Goal: Transaction & Acquisition: Book appointment/travel/reservation

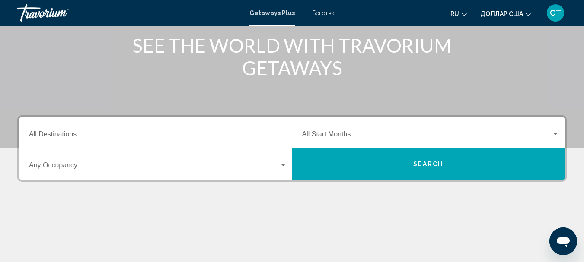
scroll to position [130, 0]
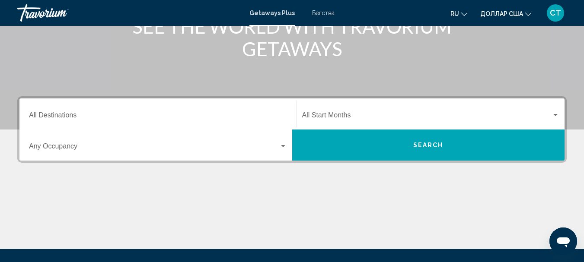
click at [70, 119] on input "Destination All Destinations" at bounding box center [158, 117] width 258 height 8
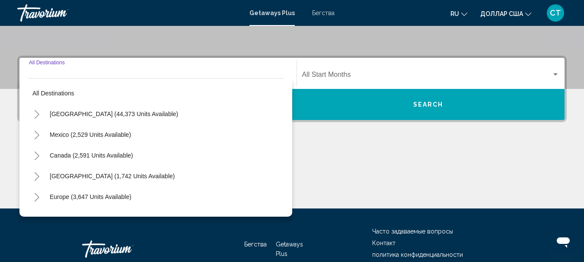
scroll to position [198, 0]
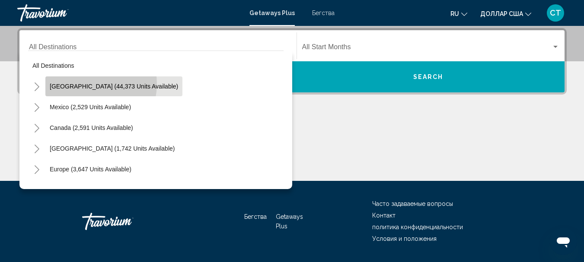
click at [89, 84] on span "[GEOGRAPHIC_DATA] (44,373 units available)" at bounding box center [114, 86] width 128 height 7
type input "**********"
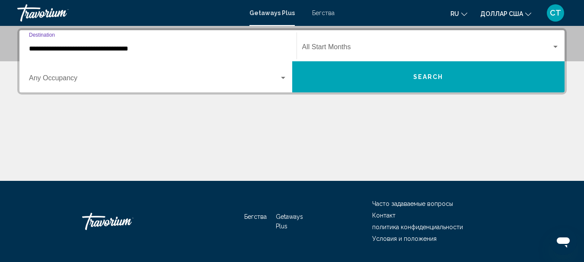
click at [349, 44] on div "Start Month All Start Months" at bounding box center [431, 45] width 258 height 27
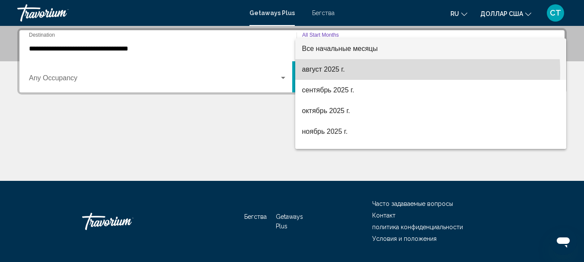
click at [333, 73] on span "август 2025 г." at bounding box center [431, 69] width 258 height 21
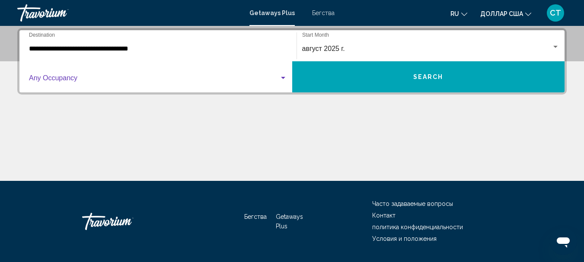
click at [283, 76] on div "Виджет поиска" at bounding box center [283, 78] width 8 height 7
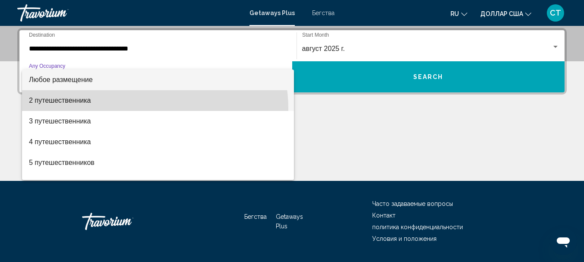
click at [133, 109] on span "2 путешественника" at bounding box center [158, 100] width 258 height 21
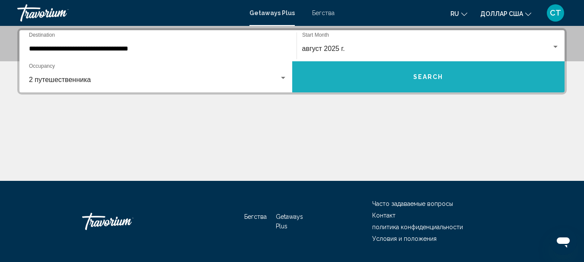
click at [417, 79] on span "Search" at bounding box center [428, 77] width 30 height 7
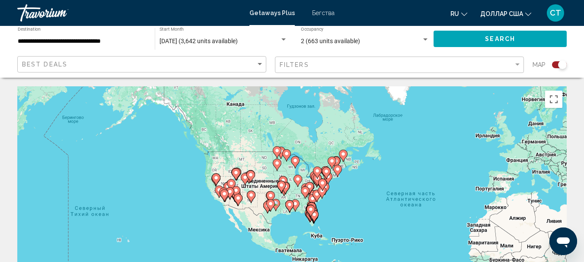
drag, startPoint x: 177, startPoint y: 187, endPoint x: 323, endPoint y: 184, distance: 145.7
click at [323, 184] on image "Основное содержание" at bounding box center [322, 183] width 5 height 5
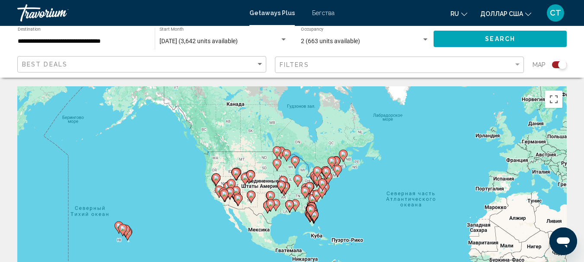
click at [238, 181] on gmp-advanced-marker "Основное содержание" at bounding box center [236, 174] width 9 height 13
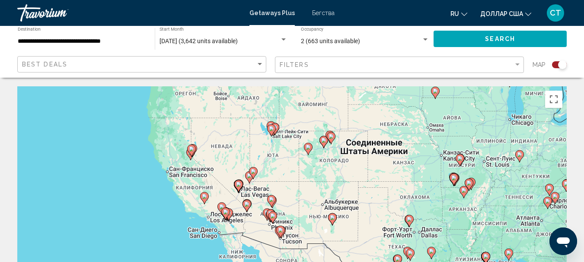
drag, startPoint x: 252, startPoint y: 191, endPoint x: 230, endPoint y: 110, distance: 83.1
click at [230, 110] on div "Чтобы активировать перетаскивание с помощью клавиатуры, нажмите Alt + Ввод. Пос…" at bounding box center [291, 215] width 549 height 259
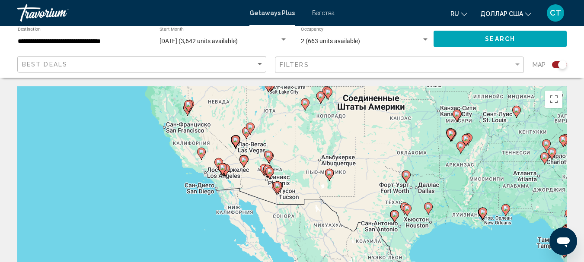
drag, startPoint x: 255, startPoint y: 197, endPoint x: 252, endPoint y: 150, distance: 46.8
click at [252, 150] on div "Чтобы активировать перетаскивание с помощью клавиатуры, нажмите Alt + Ввод. Пос…" at bounding box center [291, 215] width 549 height 259
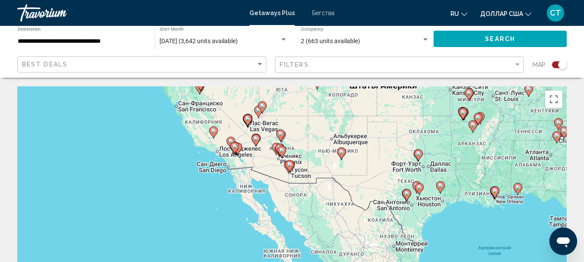
drag, startPoint x: 255, startPoint y: 143, endPoint x: 267, endPoint y: 121, distance: 25.1
click at [267, 121] on div "Чтобы активировать перетаскивание с помощью клавиатуры, нажмите Alt + Ввод. Пос…" at bounding box center [291, 215] width 549 height 259
click at [198, 131] on div "Чтобы активировать перетаскивание с помощью клавиатуры, нажмите Alt + Ввод. Пос…" at bounding box center [291, 215] width 549 height 259
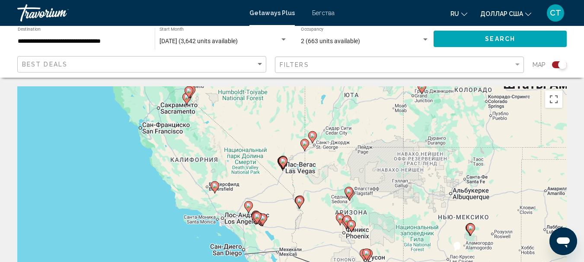
drag, startPoint x: 331, startPoint y: 125, endPoint x: 317, endPoint y: 171, distance: 48.4
click at [317, 171] on div "Чтобы активировать перетаскивание с помощью клавиатуры, нажмите Alt + Ввод. Пос…" at bounding box center [291, 215] width 549 height 259
click at [314, 169] on div "Чтобы активировать перетаскивание с помощью клавиатуры, нажмите Alt + Ввод. Пос…" at bounding box center [291, 215] width 549 height 259
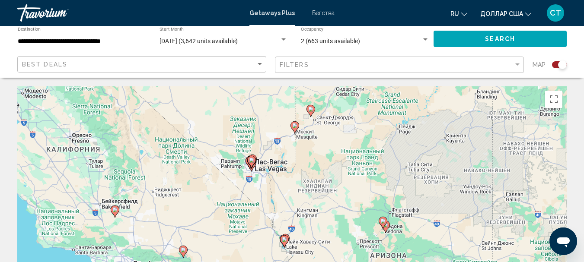
click at [273, 165] on div "Чтобы активировать перетаскивание с помощью клавиатуры, нажмите Alt + Ввод. Пос…" at bounding box center [291, 215] width 549 height 259
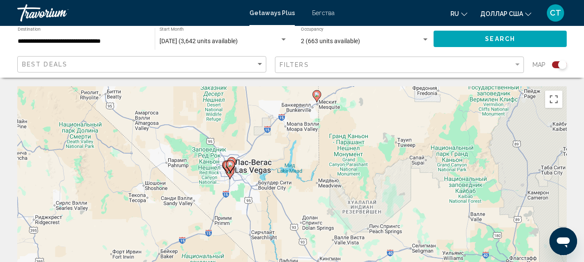
click at [240, 178] on div "Чтобы активировать перетаскивание с помощью клавиатуры, нажмите Alt + Ввод. Пос…" at bounding box center [291, 215] width 549 height 259
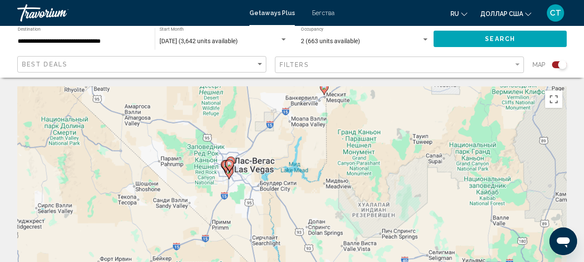
click at [240, 178] on div "Чтобы активировать перетаскивание с помощью клавиатуры, нажмите Alt + Ввод. Пос…" at bounding box center [291, 215] width 549 height 259
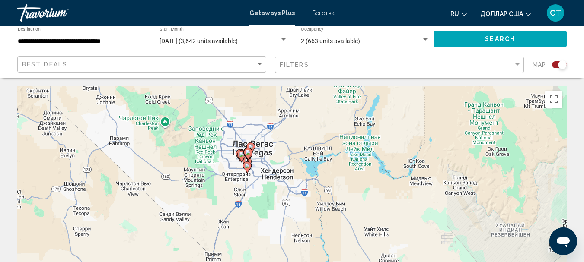
drag, startPoint x: 248, startPoint y: 170, endPoint x: 277, endPoint y: 164, distance: 29.2
click at [277, 164] on div "Чтобы активировать перетаскивание с помощью клавиатуры, нажмите Alt + Ввод. Пос…" at bounding box center [291, 215] width 549 height 259
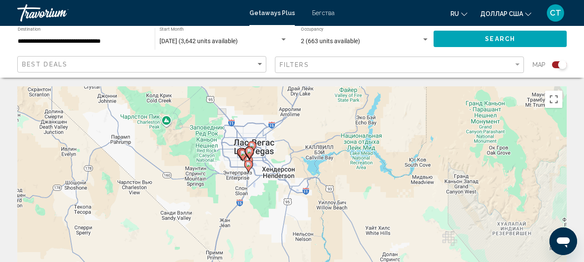
click at [257, 169] on div "Чтобы активировать перетаскивание с помощью клавиатуры, нажмите Alt + Ввод. Пос…" at bounding box center [291, 215] width 549 height 259
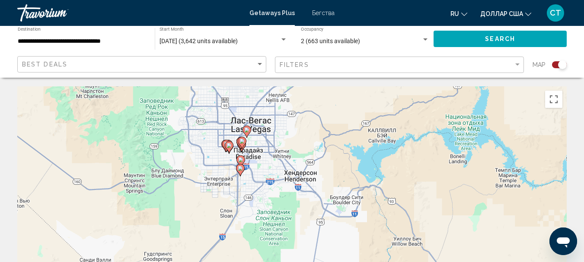
click at [257, 169] on div "Чтобы активировать перетаскивание с помощью клавиатуры, нажмите Alt + Ввод. Пос…" at bounding box center [291, 215] width 549 height 259
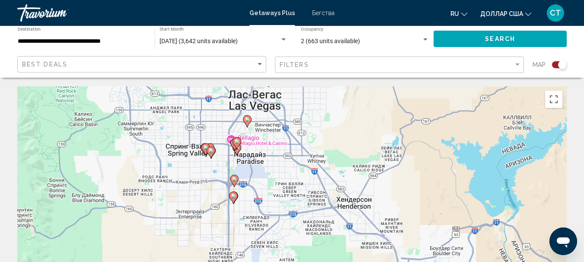
drag, startPoint x: 267, startPoint y: 153, endPoint x: 275, endPoint y: 172, distance: 19.7
click at [275, 172] on div "Чтобы активировать перетаскивание с помощью клавиатуры, нажмите Alt + Ввод. Пос…" at bounding box center [291, 215] width 549 height 259
click at [248, 124] on icon "Основное содержание" at bounding box center [247, 121] width 8 height 11
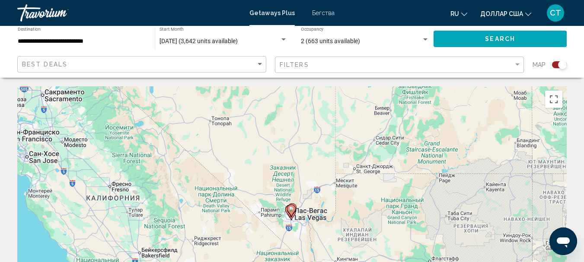
click at [290, 211] on image "Основное содержание" at bounding box center [291, 209] width 5 height 5
type input "**********"
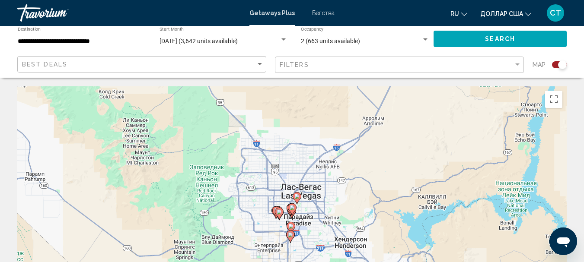
click at [290, 211] on icon "Основное содержание" at bounding box center [292, 209] width 8 height 11
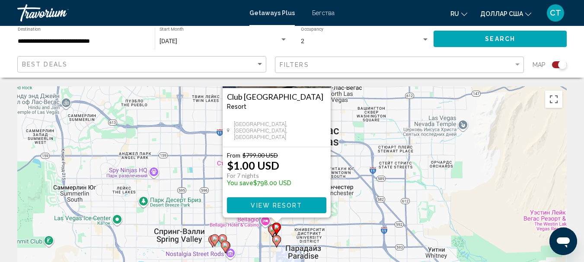
drag, startPoint x: 382, startPoint y: 200, endPoint x: 367, endPoint y: 102, distance: 99.3
click at [367, 102] on div "Чтобы активировать перетаскивание с помощью клавиатуры, нажмите Alt + Ввод. Пос…" at bounding box center [291, 215] width 549 height 259
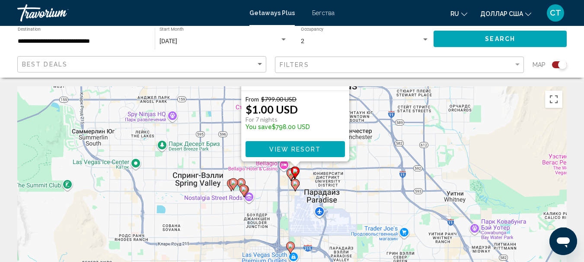
drag, startPoint x: 344, startPoint y: 205, endPoint x: 363, endPoint y: 147, distance: 60.9
click at [363, 147] on div "Чтобы активировать перетаскивание с помощью клавиатуры, нажмите Alt + Ввод. Пос…" at bounding box center [291, 215] width 549 height 259
click at [365, 166] on div "Чтобы активировать перетаскивание с помощью клавиатуры, нажмите Alt + Ввод. Пос…" at bounding box center [291, 215] width 549 height 259
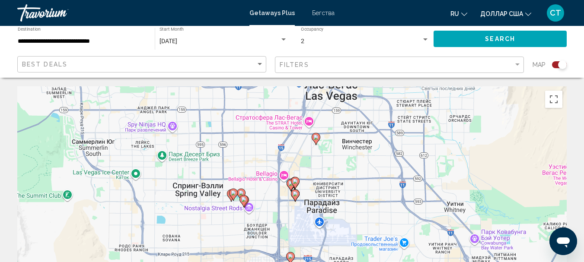
drag, startPoint x: 355, startPoint y: 153, endPoint x: 354, endPoint y: 166, distance: 12.5
click at [354, 166] on div "Чтобы активировать перетаскивание с помощью клавиатуры, нажмите Alt + Ввод. Пос…" at bounding box center [291, 215] width 549 height 259
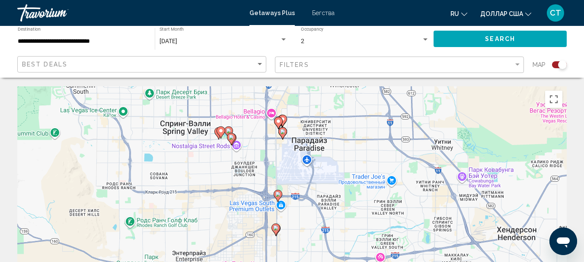
drag, startPoint x: 304, startPoint y: 230, endPoint x: 292, endPoint y: 166, distance: 65.6
click at [292, 166] on div "Чтобы активировать перетаскивание с помощью клавиатуры, нажмите Alt + Ввод. Пос…" at bounding box center [291, 215] width 549 height 259
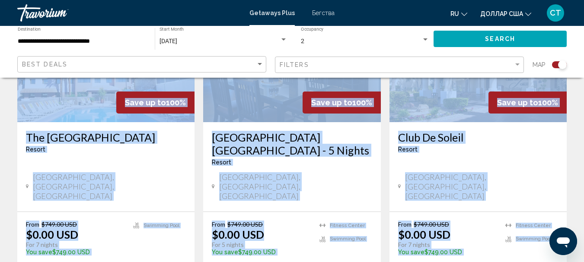
drag, startPoint x: 310, startPoint y: 116, endPoint x: 299, endPoint y: 256, distance: 140.5
click at [302, 258] on div "Для навигации по карте с помощью жестов дважды нажмите на карту и, удерживая па…" at bounding box center [292, 170] width 584 height 1621
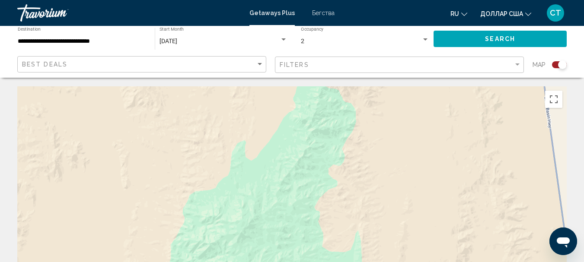
click at [289, 171] on div "Основное содержание" at bounding box center [291, 215] width 549 height 259
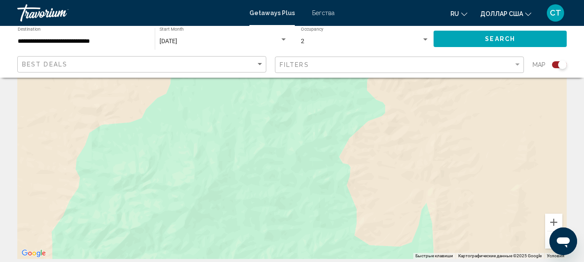
scroll to position [130, 0]
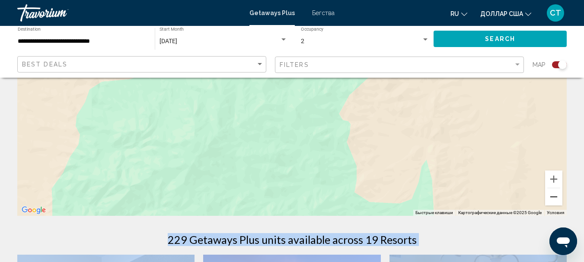
click at [561, 202] on button "Уменьшить" at bounding box center [553, 196] width 17 height 17
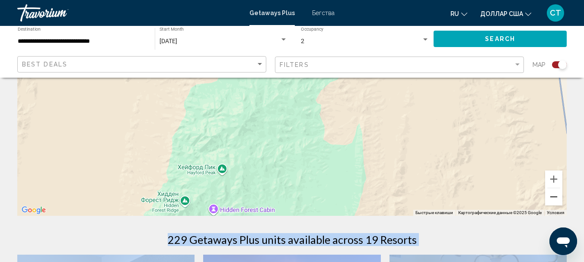
click at [559, 201] on button "Уменьшить" at bounding box center [553, 196] width 17 height 17
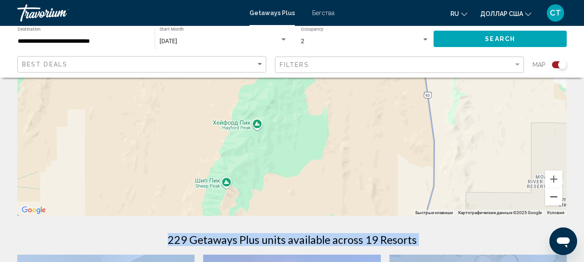
click at [559, 201] on button "Уменьшить" at bounding box center [553, 196] width 17 height 17
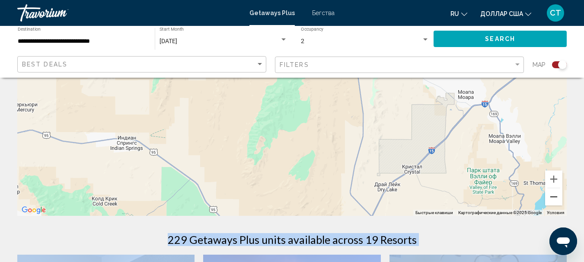
click at [559, 201] on button "Уменьшить" at bounding box center [553, 196] width 17 height 17
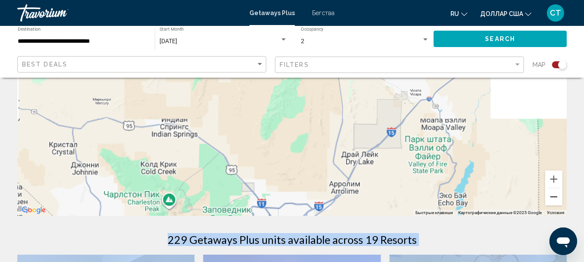
click at [559, 201] on button "Уменьшить" at bounding box center [553, 196] width 17 height 17
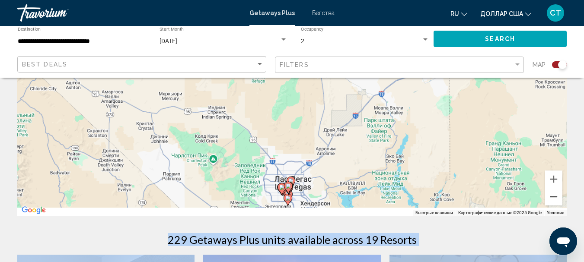
click at [559, 201] on button "Уменьшить" at bounding box center [553, 196] width 17 height 17
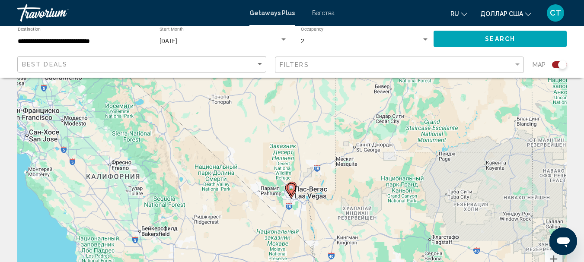
scroll to position [0, 0]
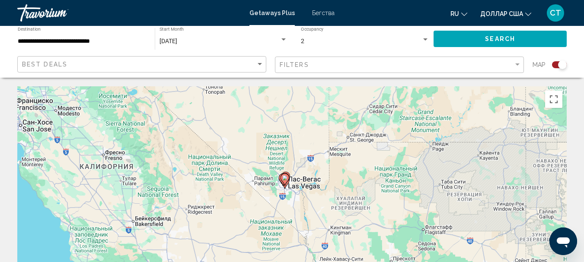
drag, startPoint x: 282, startPoint y: 188, endPoint x: 274, endPoint y: 119, distance: 70.0
click at [274, 119] on div "Чтобы активировать перетаскивание с помощью клавиатуры, нажмите Alt + Ввод. Пос…" at bounding box center [291, 215] width 549 height 259
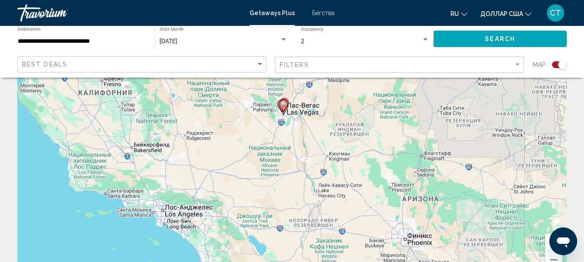
scroll to position [86, 0]
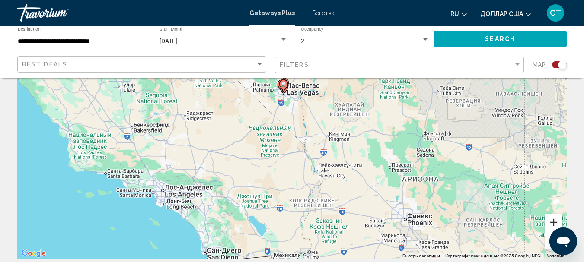
click at [553, 225] on button "Увеличить" at bounding box center [553, 222] width 17 height 17
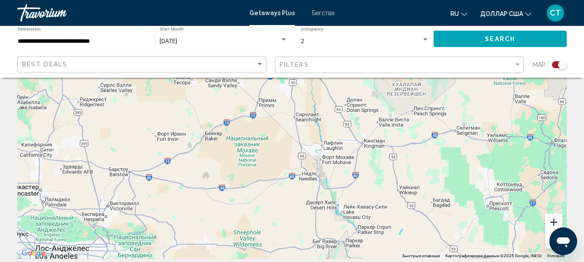
click at [552, 223] on button "Увеличить" at bounding box center [553, 222] width 17 height 17
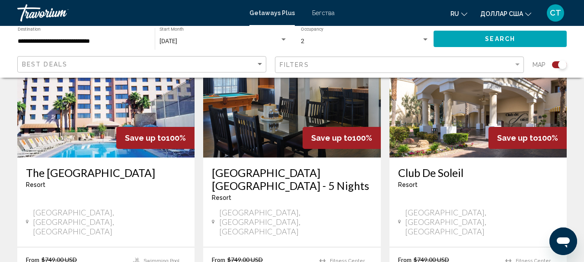
drag, startPoint x: 328, startPoint y: 141, endPoint x: 346, endPoint y: 279, distance: 139.1
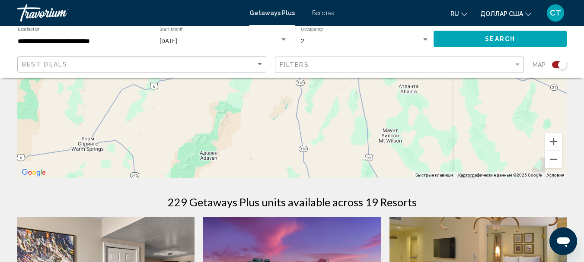
scroll to position [173, 0]
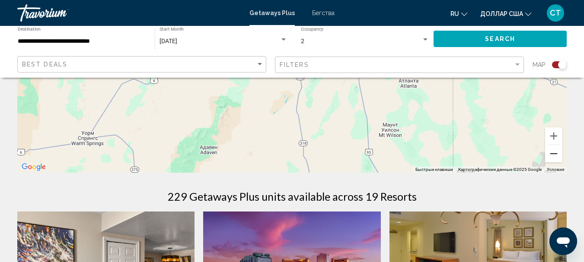
click at [554, 159] on button "Уменьшить" at bounding box center [553, 153] width 17 height 17
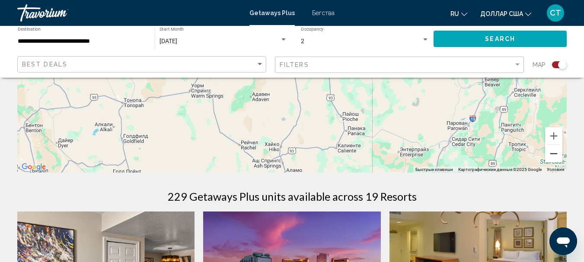
click at [554, 158] on button "Уменьшить" at bounding box center [553, 153] width 17 height 17
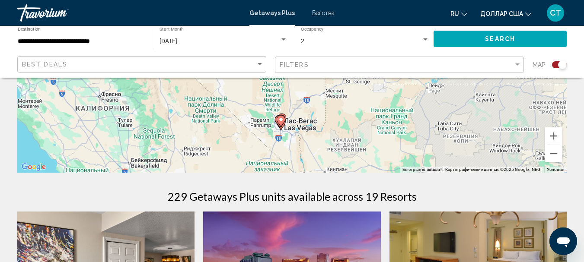
drag, startPoint x: 325, startPoint y: 142, endPoint x: 318, endPoint y: 99, distance: 43.4
click at [318, 99] on div "Чтобы активировать перетаскивание с помощью клавиатуры, нажмите Alt + Ввод. Пос…" at bounding box center [291, 43] width 549 height 259
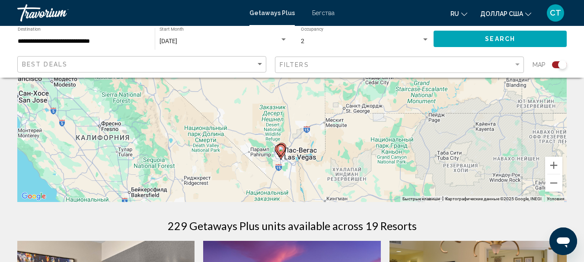
scroll to position [130, 0]
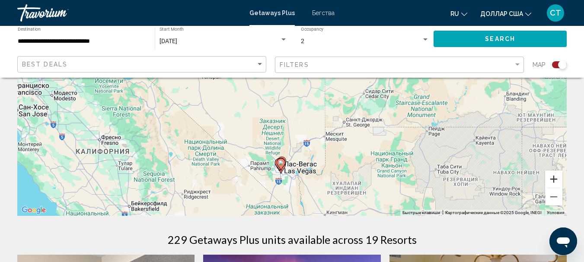
click at [551, 180] on button "Увеличить" at bounding box center [553, 179] width 17 height 17
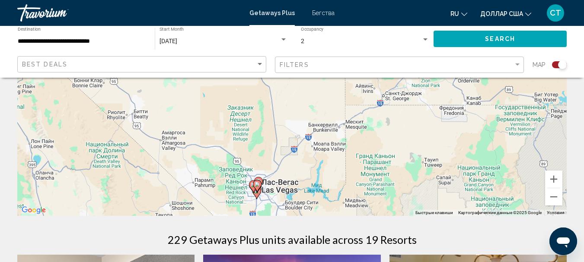
drag, startPoint x: 355, startPoint y: 156, endPoint x: 343, endPoint y: 97, distance: 59.7
click at [343, 89] on div "Чтобы активировать перетаскивание с помощью клавиатуры, нажмите Alt + Ввод. Пос…" at bounding box center [291, 86] width 549 height 259
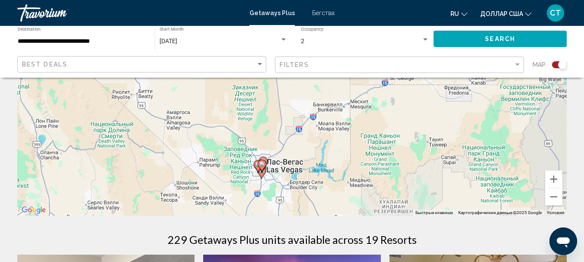
drag, startPoint x: 323, startPoint y: 181, endPoint x: 331, endPoint y: 166, distance: 17.2
click at [331, 166] on div "Чтобы активировать перетаскивание с помощью клавиатуры, нажмите Alt + Ввод. Пос…" at bounding box center [291, 86] width 549 height 259
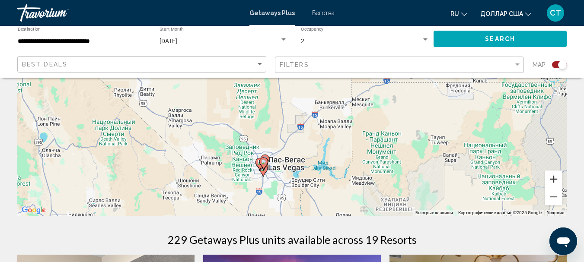
click at [551, 180] on button "Увеличить" at bounding box center [553, 179] width 17 height 17
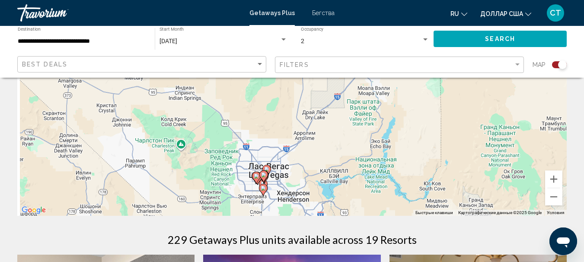
drag, startPoint x: 290, startPoint y: 179, endPoint x: 327, endPoint y: 94, distance: 92.7
click at [325, 91] on div "Чтобы активировать перетаскивание с помощью клавиатуры, нажмите Alt + Ввод. Пос…" at bounding box center [291, 86] width 549 height 259
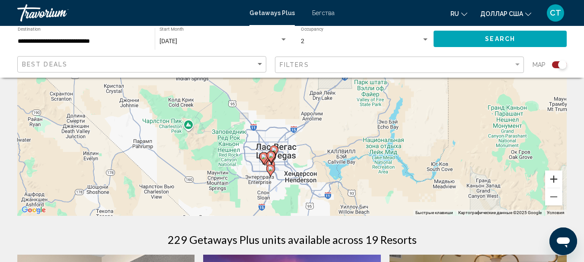
click at [555, 180] on button "Увеличить" at bounding box center [553, 179] width 17 height 17
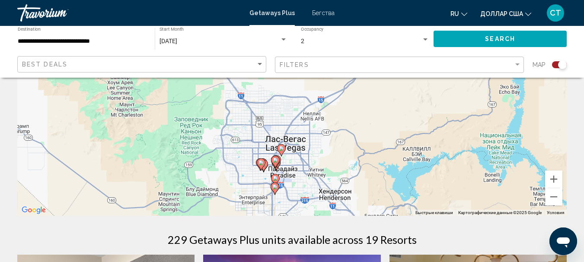
drag, startPoint x: 307, startPoint y: 168, endPoint x: 334, endPoint y: 93, distance: 79.4
click at [334, 93] on div "Чтобы активировать перетаскивание с помощью клавиатуры, нажмите Alt + Ввод. Пос…" at bounding box center [291, 86] width 549 height 259
click at [550, 179] on button "Увеличить" at bounding box center [553, 179] width 17 height 17
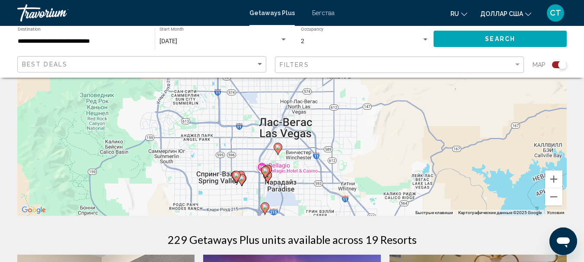
drag, startPoint x: 375, startPoint y: 174, endPoint x: 387, endPoint y: 88, distance: 86.4
click at [387, 88] on div "Чтобы активировать перетаскивание с помощью клавиатуры, нажмите Alt + Ввод. Пос…" at bounding box center [291, 86] width 549 height 259
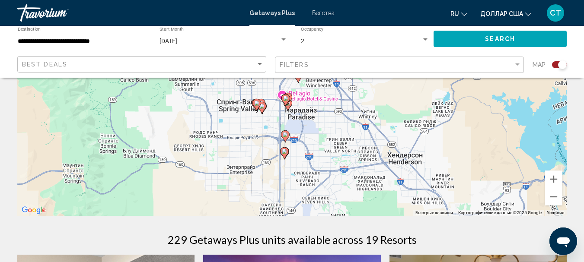
drag, startPoint x: 358, startPoint y: 147, endPoint x: 372, endPoint y: 87, distance: 61.3
click at [372, 87] on div "Чтобы активировать перетаскивание с помощью клавиатуры, нажмите Alt + Ввод. Пос…" at bounding box center [291, 86] width 549 height 259
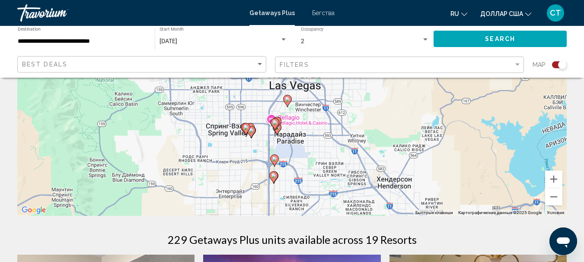
drag, startPoint x: 356, startPoint y: 162, endPoint x: 344, endPoint y: 186, distance: 26.5
click at [344, 186] on div "Чтобы активировать перетаскивание с помощью клавиатуры, нажмите Alt + Ввод. Пос…" at bounding box center [291, 86] width 549 height 259
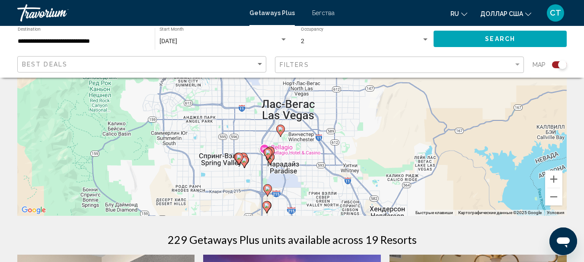
drag, startPoint x: 344, startPoint y: 186, endPoint x: 337, endPoint y: 212, distance: 27.3
click at [337, 212] on div "Чтобы активировать перетаскивание с помощью клавиатуры, нажмите Alt + Ввод. Пос…" at bounding box center [291, 86] width 549 height 259
click at [553, 177] on button "Увеличить" at bounding box center [553, 179] width 17 height 17
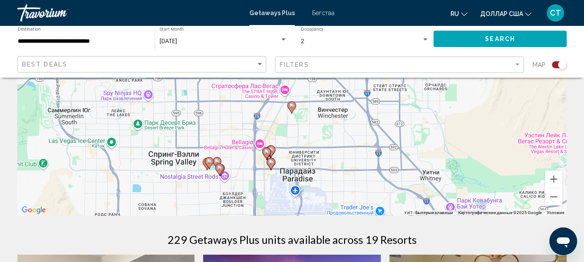
drag, startPoint x: 331, startPoint y: 181, endPoint x: 354, endPoint y: 106, distance: 78.7
click at [354, 106] on div "Чтобы активировать перетаскивание с помощью клавиатуры, нажмите Alt + Ввод. Пос…" at bounding box center [291, 86] width 549 height 259
click at [266, 154] on image "Основное содержание" at bounding box center [266, 152] width 5 height 5
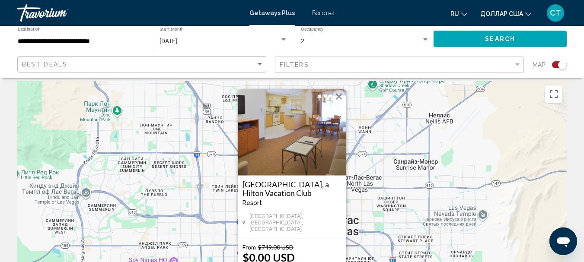
scroll to position [0, 0]
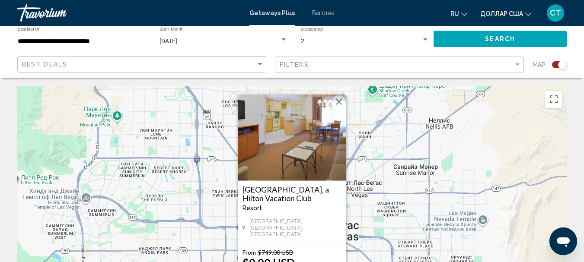
click at [335, 106] on button "Закрыть" at bounding box center [338, 102] width 13 height 13
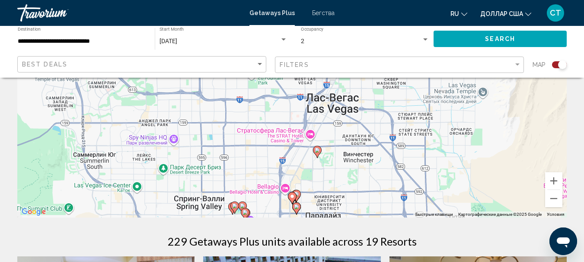
scroll to position [130, 0]
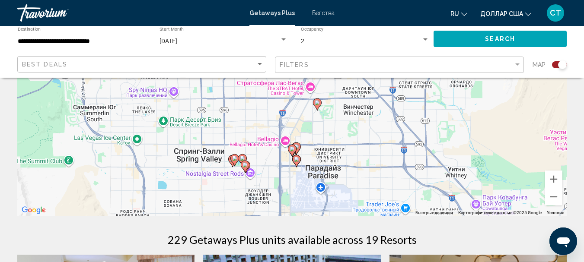
drag, startPoint x: 367, startPoint y: 163, endPoint x: 367, endPoint y: 116, distance: 46.7
click at [367, 116] on div "Чтобы активировать перетаскивание с помощью клавиатуры, нажмите Alt + Ввод. Пос…" at bounding box center [291, 86] width 549 height 259
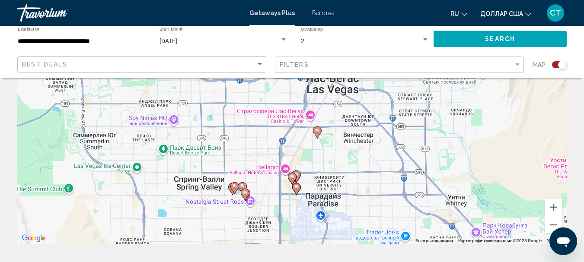
scroll to position [86, 0]
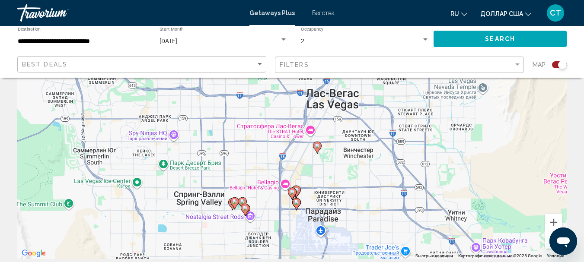
click at [317, 150] on icon "Основное содержание" at bounding box center [317, 147] width 8 height 11
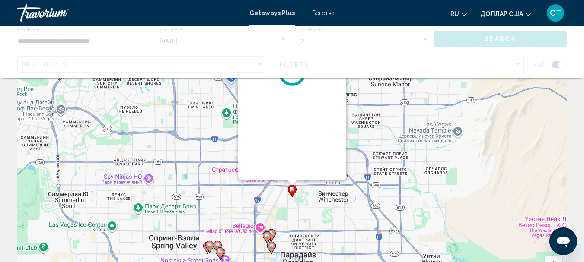
scroll to position [0, 0]
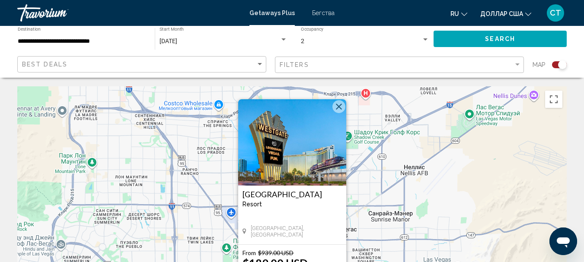
click at [296, 162] on img "Основное содержание" at bounding box center [292, 142] width 108 height 86
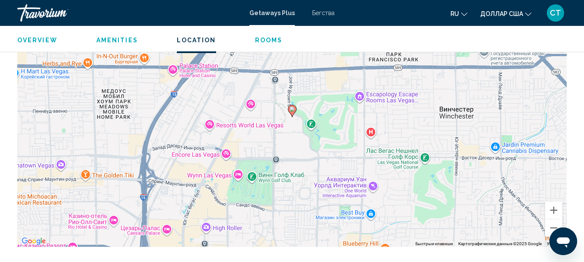
scroll to position [519, 0]
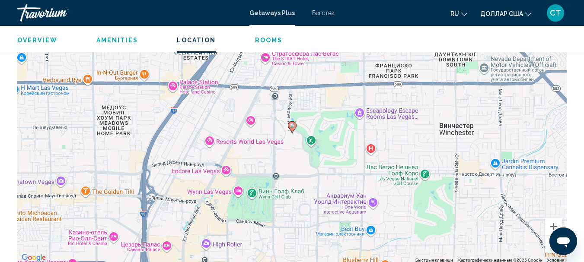
click at [293, 126] on image "Основное содержание" at bounding box center [292, 125] width 5 height 5
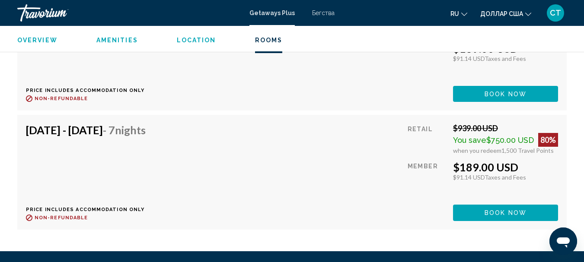
scroll to position [951, 0]
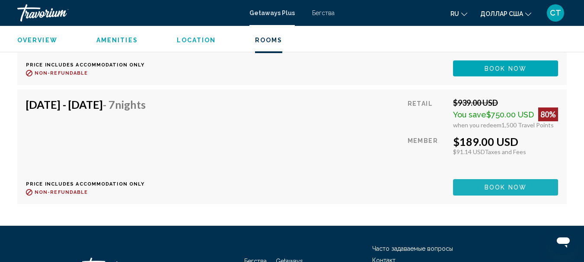
click at [497, 188] on span "Book now" at bounding box center [505, 188] width 42 height 7
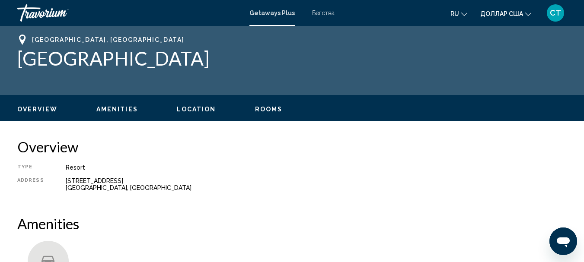
click at [201, 108] on span "Location" at bounding box center [196, 109] width 39 height 7
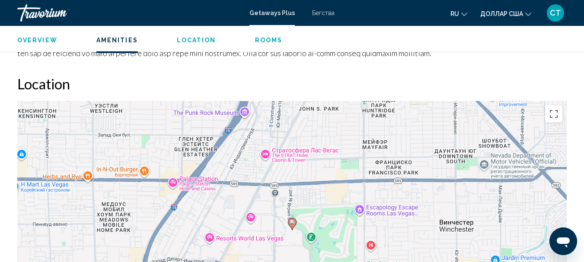
scroll to position [445, 0]
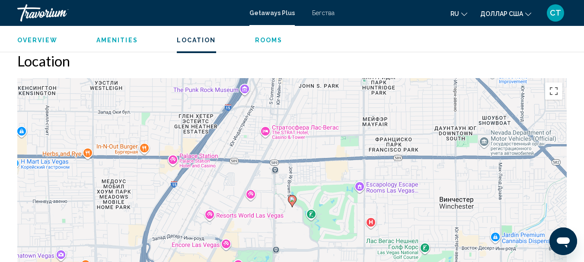
click at [277, 39] on span "Rooms" at bounding box center [269, 40] width 28 height 7
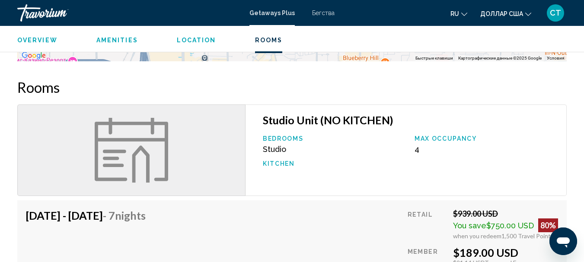
scroll to position [748, 0]
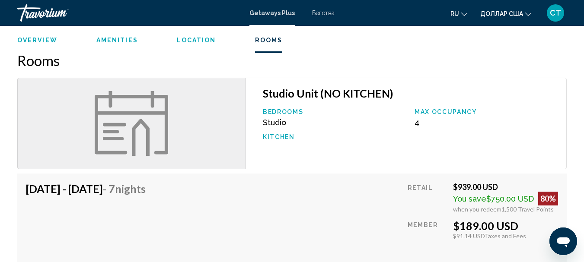
click at [110, 39] on span "Amenities" at bounding box center [116, 40] width 41 height 7
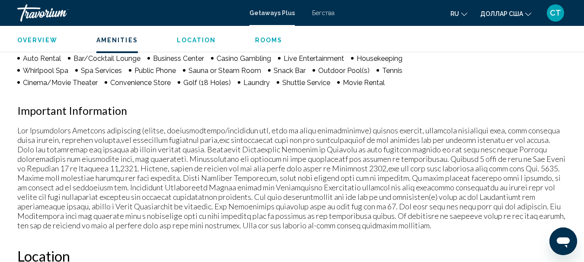
scroll to position [164, 0]
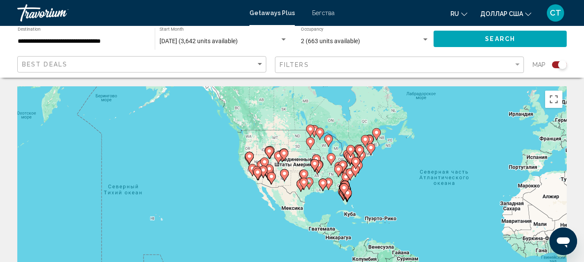
drag, startPoint x: 174, startPoint y: 189, endPoint x: 353, endPoint y: 164, distance: 181.1
click at [353, 164] on gmp-advanced-marker "Основное содержание" at bounding box center [355, 163] width 9 height 13
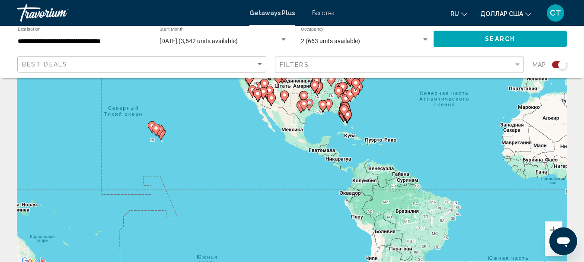
scroll to position [86, 0]
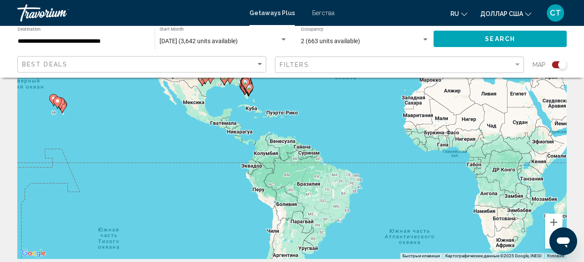
drag, startPoint x: 404, startPoint y: 156, endPoint x: 300, endPoint y: 136, distance: 106.2
click at [300, 136] on div "Чтобы активировать перетаскивание с помощью клавиатуры, нажмите Alt + Ввод. Пос…" at bounding box center [291, 129] width 549 height 259
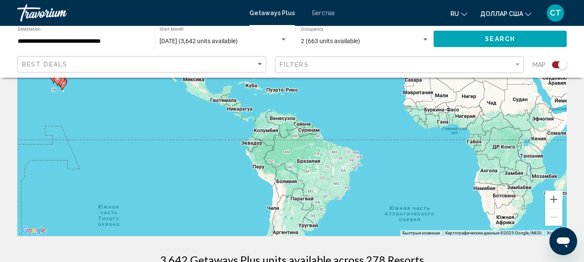
scroll to position [130, 0]
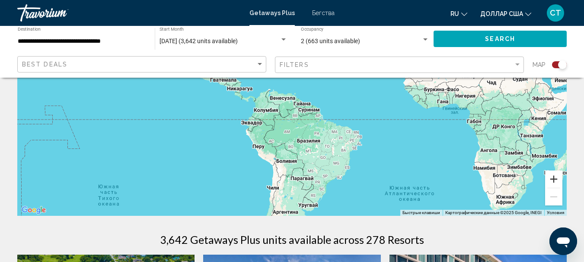
click at [553, 178] on button "Увеличить" at bounding box center [553, 179] width 17 height 17
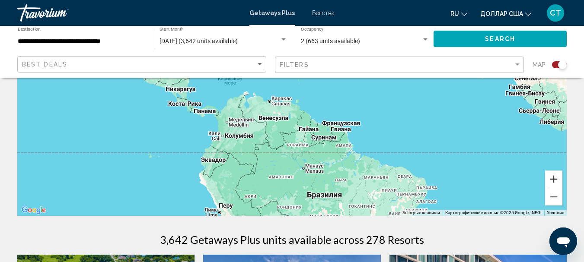
click at [553, 178] on button "Увеличить" at bounding box center [553, 179] width 17 height 17
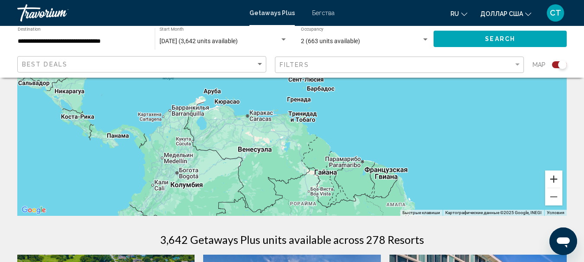
click at [553, 178] on button "Увеличить" at bounding box center [553, 179] width 17 height 17
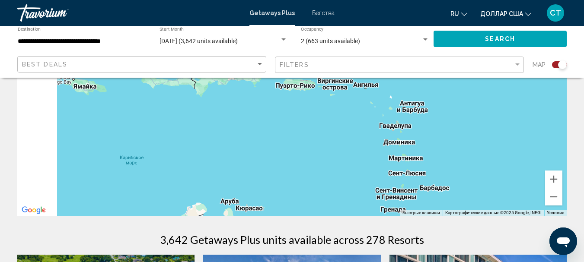
drag, startPoint x: 302, startPoint y: 125, endPoint x: 402, endPoint y: 243, distance: 154.5
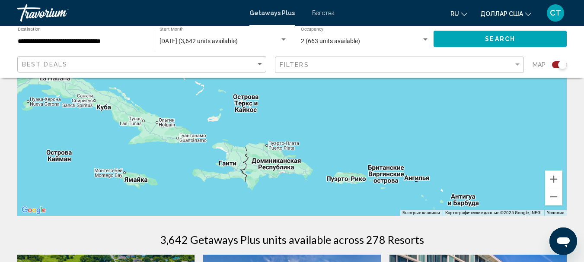
drag, startPoint x: 310, startPoint y: 147, endPoint x: 353, endPoint y: 248, distance: 109.7
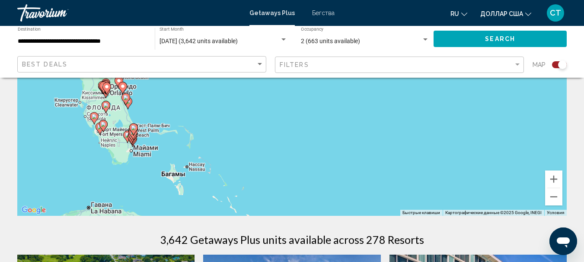
drag, startPoint x: 323, startPoint y: 151, endPoint x: 354, endPoint y: 233, distance: 87.2
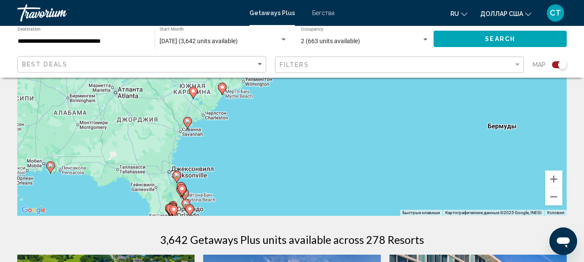
drag, startPoint x: 315, startPoint y: 146, endPoint x: 378, endPoint y: 254, distance: 125.0
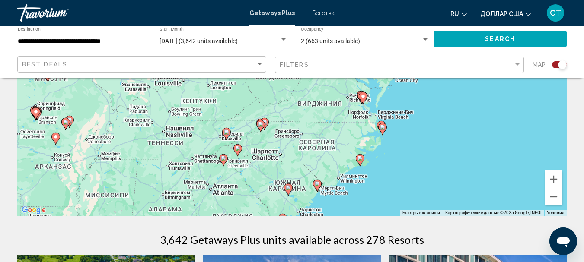
drag, startPoint x: 321, startPoint y: 149, endPoint x: 422, endPoint y: 244, distance: 139.1
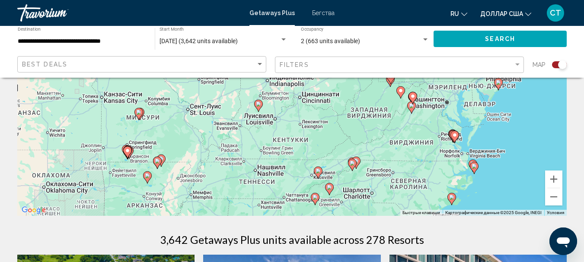
drag, startPoint x: 274, startPoint y: 143, endPoint x: 432, endPoint y: 201, distance: 167.6
click at [432, 201] on div "Чтобы активировать перетаскивание с помощью клавиатуры, нажмите Alt + Ввод. Пос…" at bounding box center [291, 86] width 549 height 259
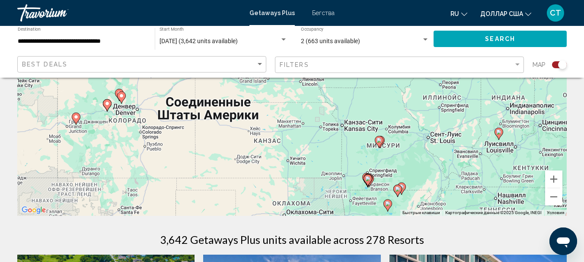
drag, startPoint x: 265, startPoint y: 184, endPoint x: 420, endPoint y: 184, distance: 155.6
click at [420, 184] on div "Чтобы активировать перетаскивание с помощью клавиатуры, нажмите Alt + Ввод. Пос…" at bounding box center [291, 86] width 549 height 259
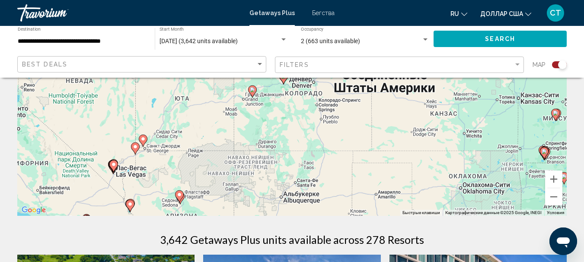
drag, startPoint x: 210, startPoint y: 172, endPoint x: 379, endPoint y: 141, distance: 172.1
click at [379, 141] on div "Чтобы активировать перетаскивание с помощью клавиатуры, нажмите Alt + Ввод. Пос…" at bounding box center [291, 86] width 549 height 259
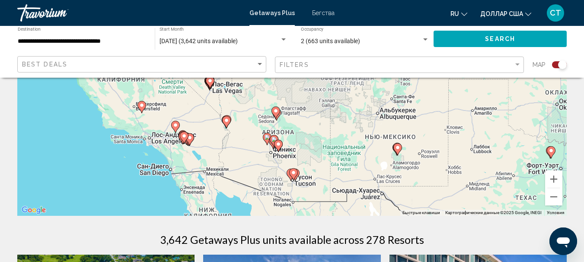
drag, startPoint x: 190, startPoint y: 185, endPoint x: 269, endPoint y: 102, distance: 114.3
click at [269, 102] on div "Чтобы активировать перетаскивание с помощью клавиатуры, нажмите Alt + Ввод. Пос…" at bounding box center [291, 86] width 549 height 259
click at [554, 201] on button "Уменьшить" at bounding box center [553, 196] width 17 height 17
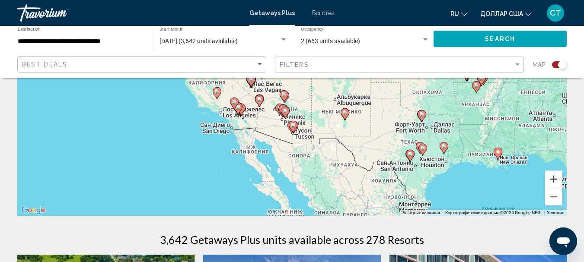
click at [554, 183] on button "Увеличить" at bounding box center [553, 179] width 17 height 17
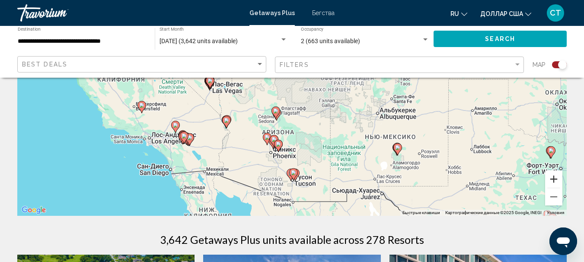
click at [554, 183] on button "Увеличить" at bounding box center [553, 179] width 17 height 17
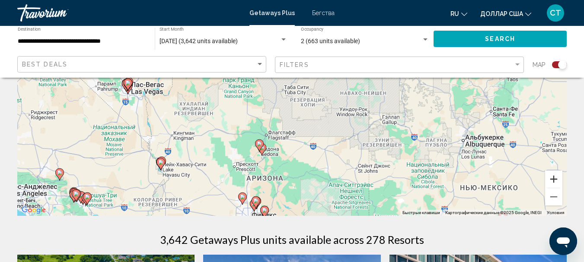
click at [554, 183] on button "Увеличить" at bounding box center [553, 179] width 17 height 17
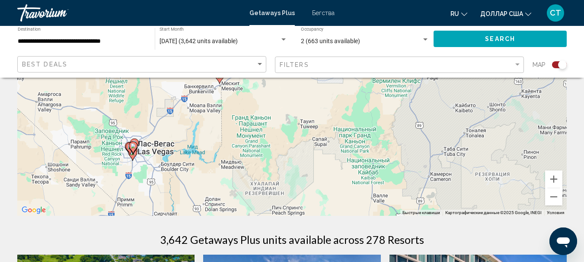
drag, startPoint x: 137, startPoint y: 123, endPoint x: 325, endPoint y: 184, distance: 197.6
click at [325, 184] on div "Чтобы активировать перетаскивание с помощью клавиатуры, нажмите Alt + Ввод. Пос…" at bounding box center [291, 86] width 549 height 259
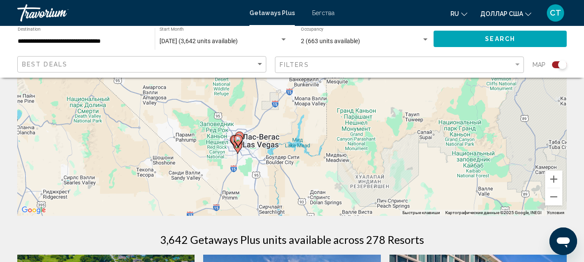
drag, startPoint x: 187, startPoint y: 158, endPoint x: 280, endPoint y: 148, distance: 93.4
click at [280, 148] on div "Чтобы активировать перетаскивание с помощью клавиатуры, нажмите Alt + Ввод. Пос…" at bounding box center [291, 86] width 549 height 259
click at [554, 183] on button "Увеличить" at bounding box center [553, 179] width 17 height 17
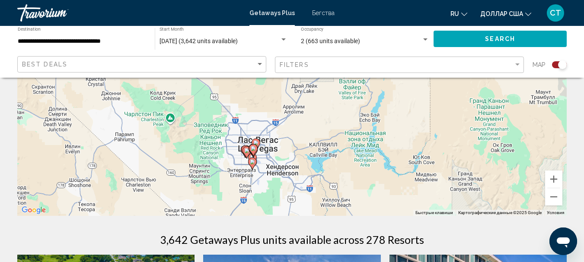
drag, startPoint x: 257, startPoint y: 163, endPoint x: 326, endPoint y: 110, distance: 87.6
click at [326, 110] on div "Чтобы активировать перетаскивание с помощью клавиатуры, нажмите Alt + Ввод. Пос…" at bounding box center [291, 86] width 549 height 259
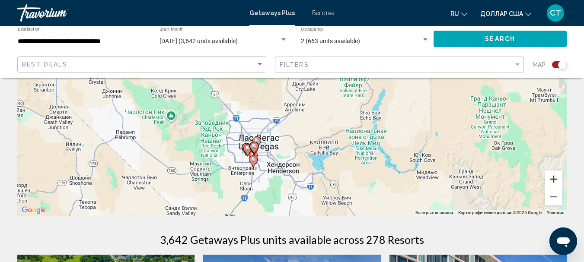
click at [554, 183] on button "Увеличить" at bounding box center [553, 179] width 17 height 17
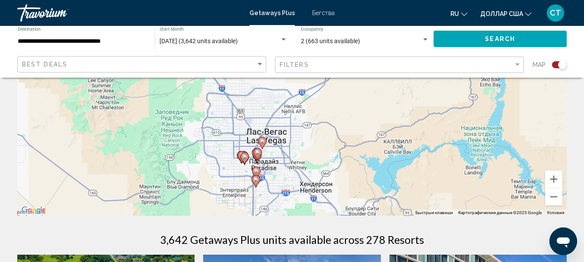
drag, startPoint x: 289, startPoint y: 192, endPoint x: 331, endPoint y: 125, distance: 79.1
click at [331, 125] on div "Чтобы активировать перетаскивание с помощью клавиатуры, нажмите Alt + Ввод. Пос…" at bounding box center [291, 86] width 549 height 259
click at [550, 181] on button "Увеличить" at bounding box center [553, 179] width 17 height 17
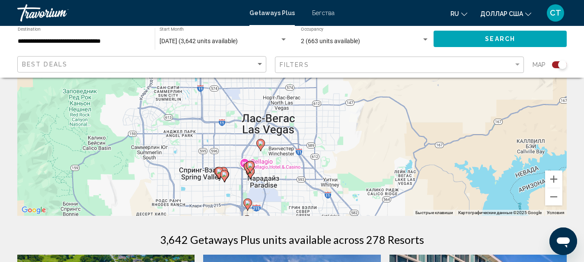
drag, startPoint x: 319, startPoint y: 180, endPoint x: 346, endPoint y: 118, distance: 67.8
click at [346, 118] on div "Чтобы активировать перетаскивание с помощью клавиатуры, нажмите Alt + Ввод. Пос…" at bounding box center [291, 86] width 549 height 259
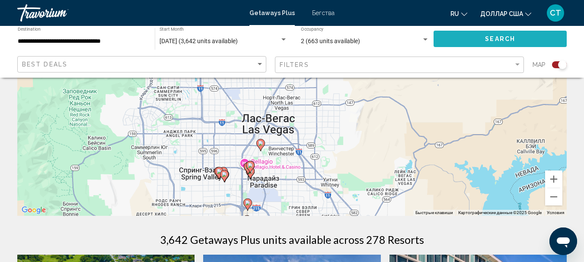
click at [520, 42] on button "Search" at bounding box center [499, 39] width 133 height 16
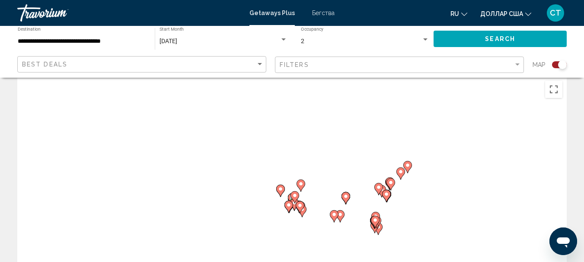
scroll to position [0, 0]
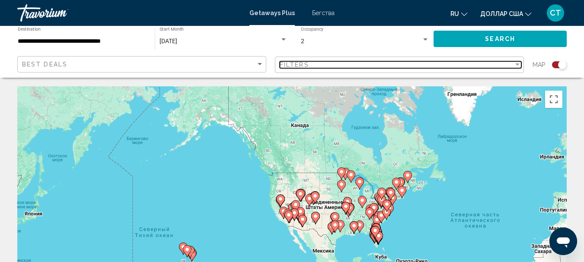
click at [516, 63] on div "Filter" at bounding box center [517, 64] width 8 height 7
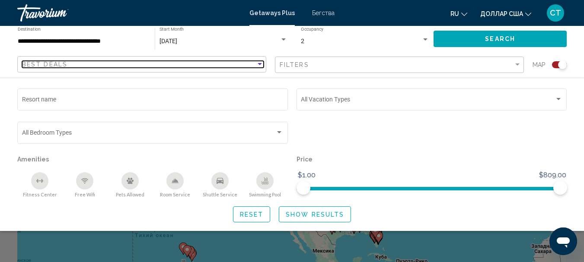
click at [258, 64] on div "Sort by" at bounding box center [260, 64] width 4 height 2
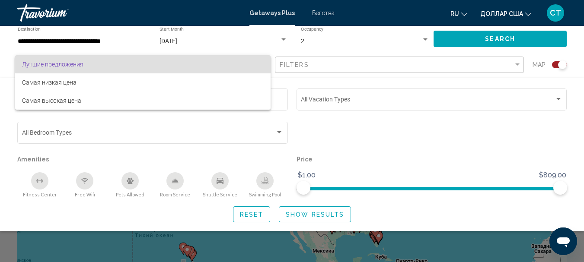
click at [452, 250] on div at bounding box center [292, 131] width 584 height 262
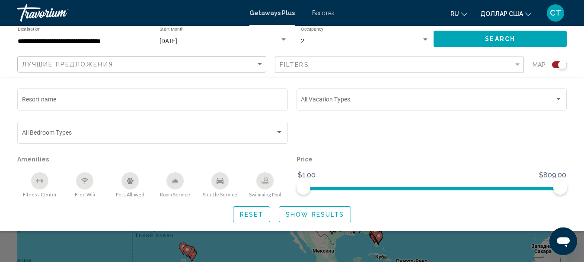
click at [332, 211] on span "Show Results" at bounding box center [315, 214] width 58 height 7
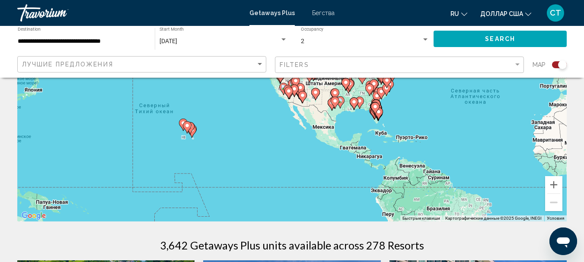
scroll to position [130, 0]
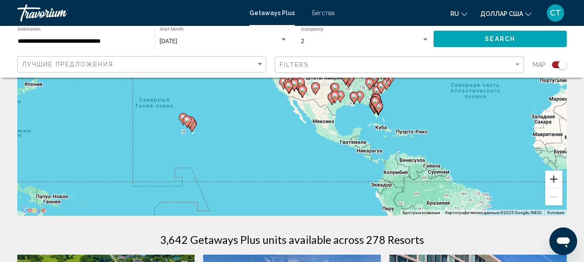
click at [554, 176] on button "Увеличить" at bounding box center [553, 179] width 17 height 17
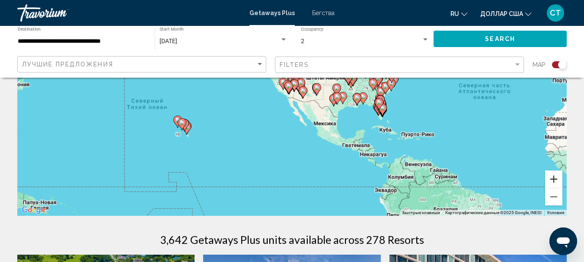
click at [554, 176] on button "Увеличить" at bounding box center [553, 179] width 17 height 17
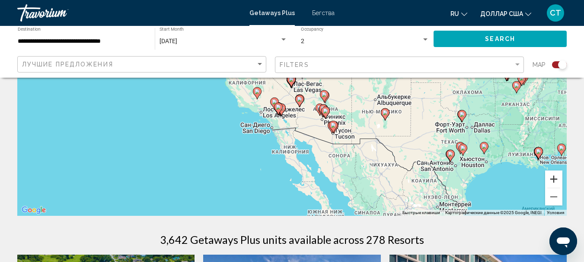
click at [554, 176] on button "Увеличить" at bounding box center [553, 179] width 17 height 17
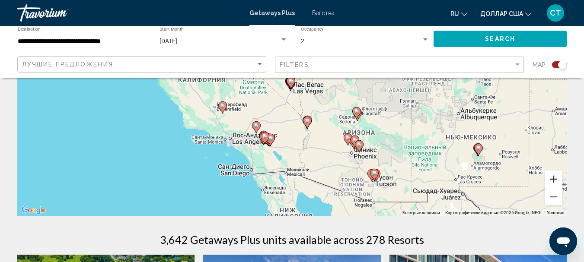
click at [554, 176] on button "Увеличить" at bounding box center [553, 179] width 17 height 17
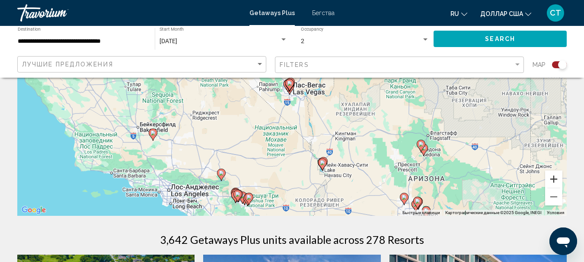
click at [554, 176] on button "Увеличить" at bounding box center [553, 179] width 17 height 17
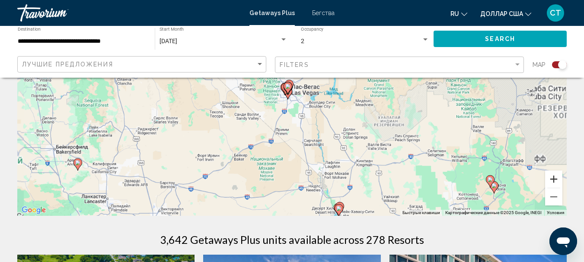
click at [554, 176] on button "Увеличить" at bounding box center [553, 179] width 17 height 17
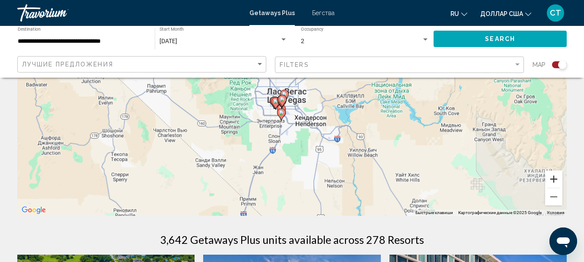
click at [554, 176] on button "Увеличить" at bounding box center [553, 179] width 17 height 17
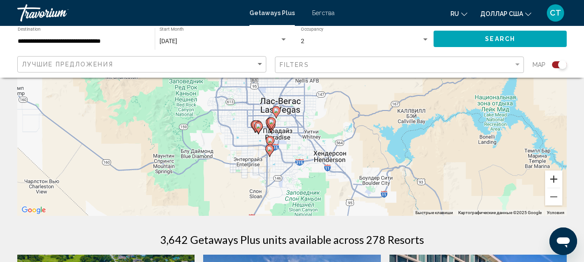
click at [554, 176] on button "Увеличить" at bounding box center [553, 179] width 17 height 17
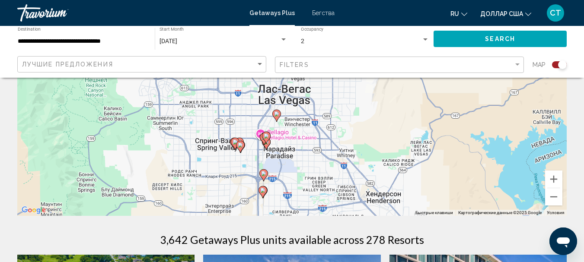
drag, startPoint x: 429, startPoint y: 176, endPoint x: 445, endPoint y: 147, distance: 33.5
click at [445, 147] on div "Чтобы активировать перетаскивание с помощью клавиатуры, нажмите Alt + Ввод. Пос…" at bounding box center [291, 86] width 549 height 259
click at [558, 181] on button "Увеличить" at bounding box center [553, 179] width 17 height 17
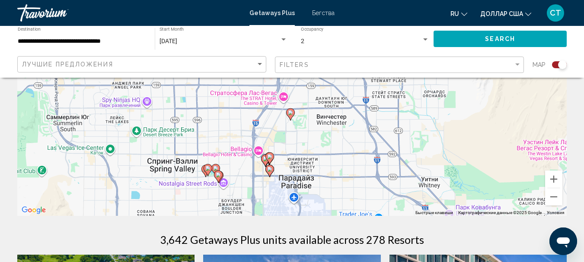
drag, startPoint x: 382, startPoint y: 160, endPoint x: 413, endPoint y: 120, distance: 51.2
click at [413, 120] on div "Чтобы активировать перетаскивание с помощью клавиатуры, нажмите Alt + Ввод. Пос…" at bounding box center [291, 86] width 549 height 259
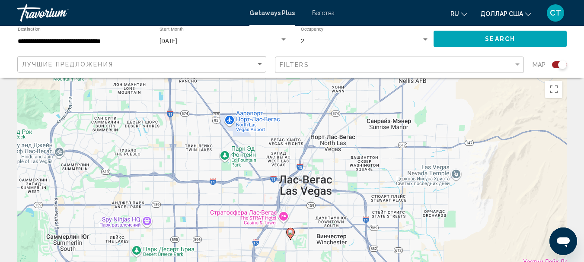
scroll to position [0, 0]
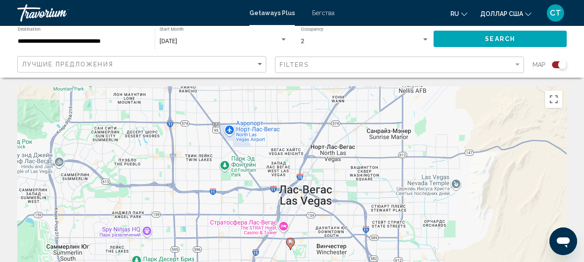
click at [99, 41] on input "**********" at bounding box center [82, 41] width 128 height 7
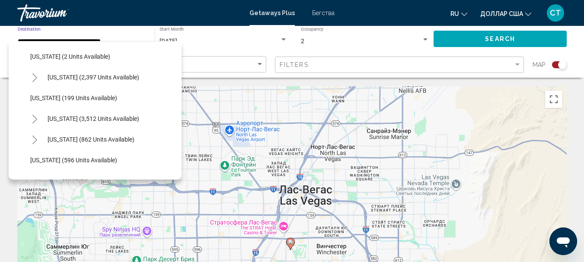
scroll to position [475, 0]
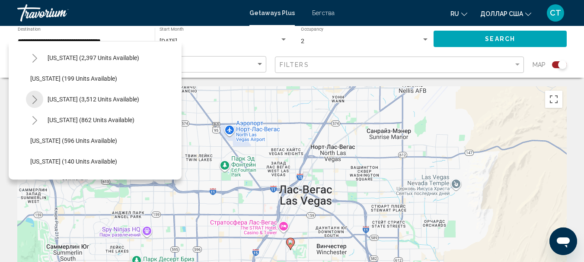
click at [38, 97] on icon "Toggle Nevada (3,512 units available)" at bounding box center [35, 100] width 6 height 9
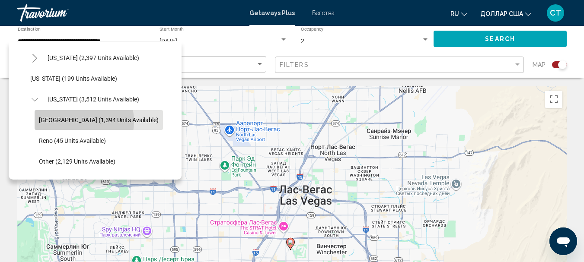
click at [72, 121] on span "[GEOGRAPHIC_DATA] (1,394 units available)" at bounding box center [99, 120] width 120 height 7
type input "**********"
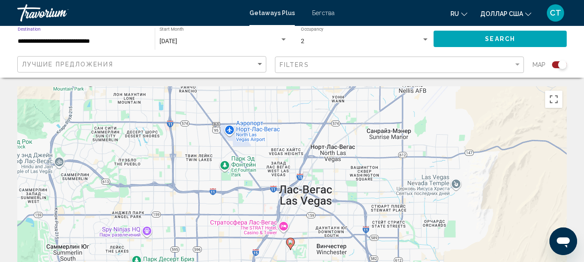
click at [478, 38] on button "Search" at bounding box center [499, 39] width 133 height 16
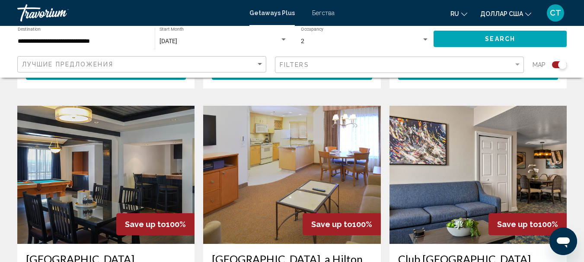
scroll to position [648, 0]
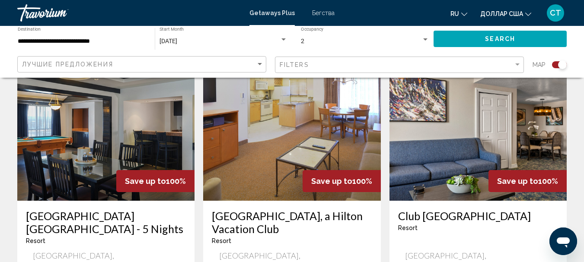
click at [143, 119] on img "Основное содержание" at bounding box center [105, 132] width 177 height 138
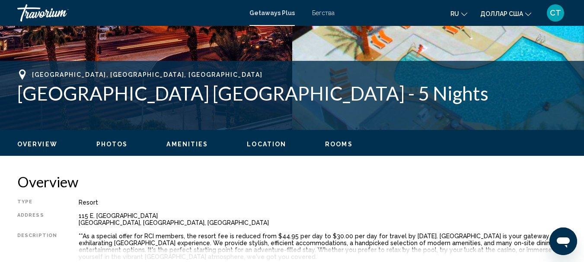
scroll to position [316, 0]
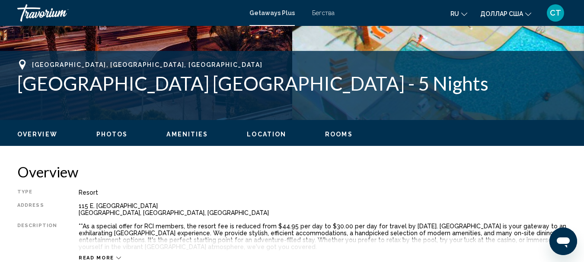
click at [269, 135] on span "Location" at bounding box center [266, 134] width 39 height 7
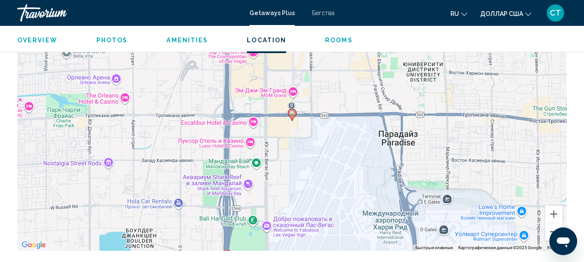
scroll to position [1242, 0]
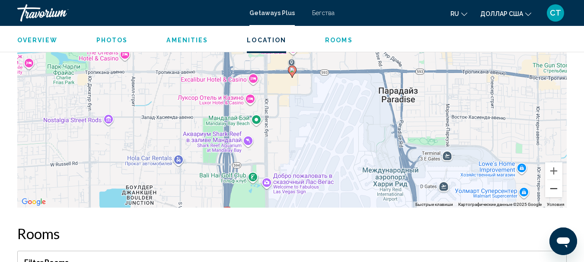
click at [551, 191] on button "Уменьшить" at bounding box center [553, 188] width 17 height 17
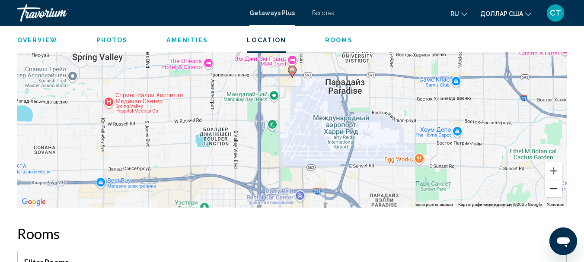
click at [551, 191] on button "Уменьшить" at bounding box center [553, 188] width 17 height 17
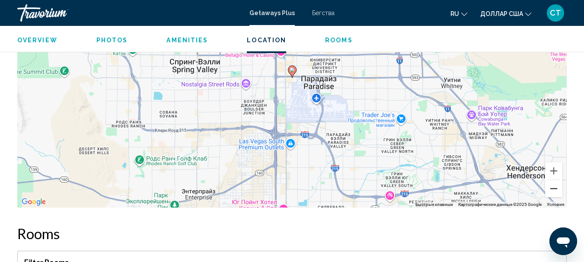
click at [551, 191] on button "Уменьшить" at bounding box center [553, 188] width 17 height 17
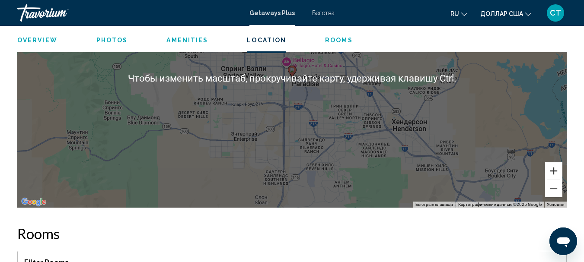
click at [553, 172] on button "Увеличить" at bounding box center [553, 170] width 17 height 17
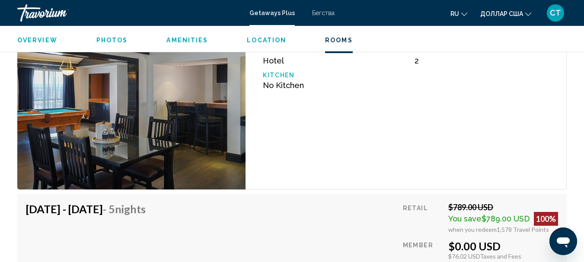
scroll to position [1545, 0]
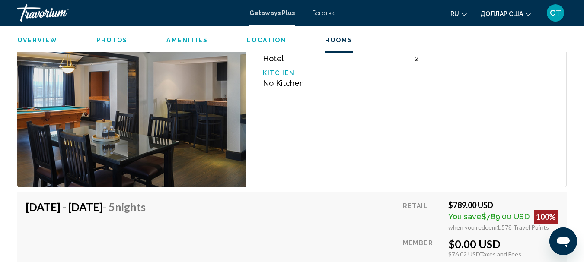
click at [220, 127] on img "Основное содержание" at bounding box center [131, 101] width 228 height 174
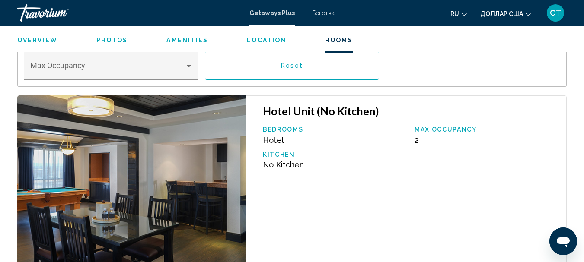
scroll to position [1329, 0]
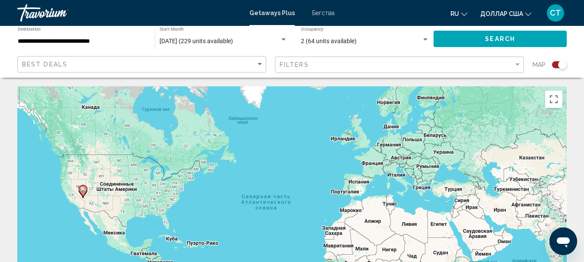
click at [228, 41] on span "[DATE] (229 units available)" at bounding box center [195, 41] width 73 height 7
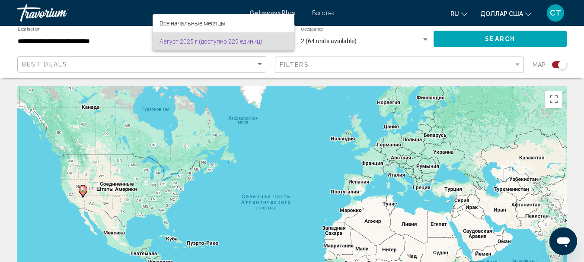
click at [245, 86] on div at bounding box center [292, 131] width 584 height 262
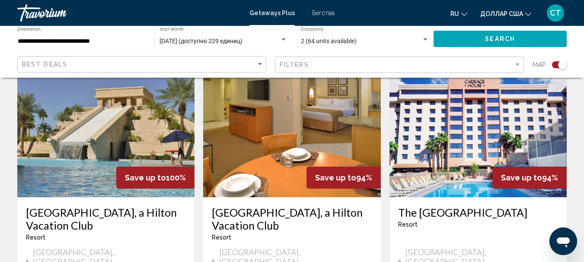
scroll to position [994, 0]
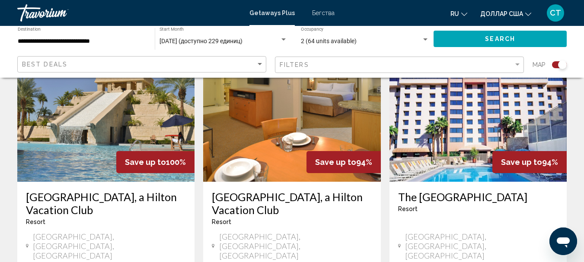
click at [468, 105] on img "Основное содержание" at bounding box center [477, 113] width 177 height 138
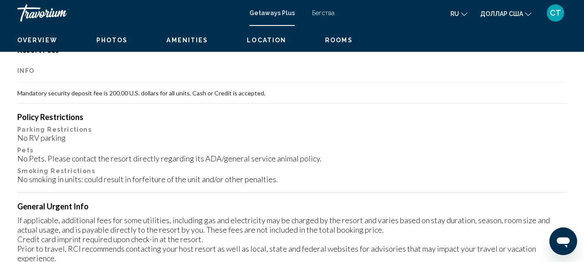
scroll to position [100, 0]
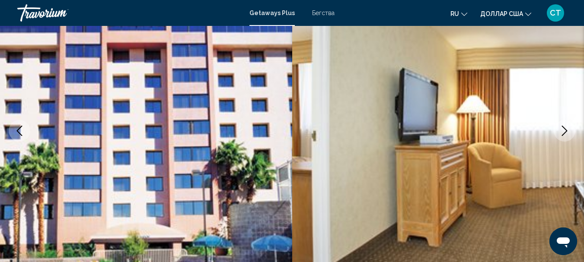
click at [561, 130] on icon "Next image" at bounding box center [564, 131] width 10 height 10
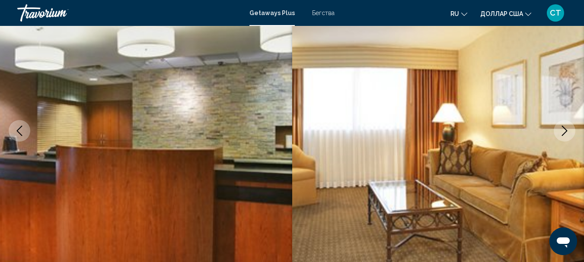
click at [561, 130] on icon "Next image" at bounding box center [564, 131] width 10 height 10
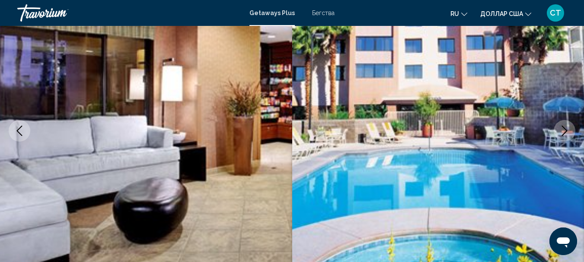
click at [561, 130] on icon "Next image" at bounding box center [564, 131] width 10 height 10
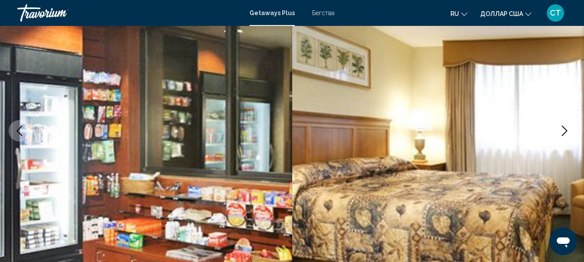
click at [561, 130] on icon "Next image" at bounding box center [564, 131] width 10 height 10
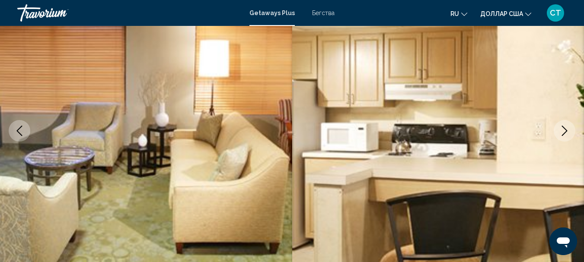
click at [561, 130] on icon "Next image" at bounding box center [564, 131] width 10 height 10
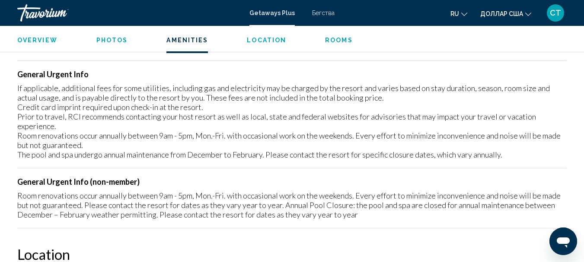
scroll to position [1122, 0]
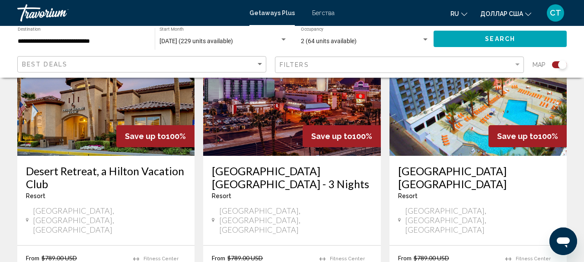
scroll to position [389, 0]
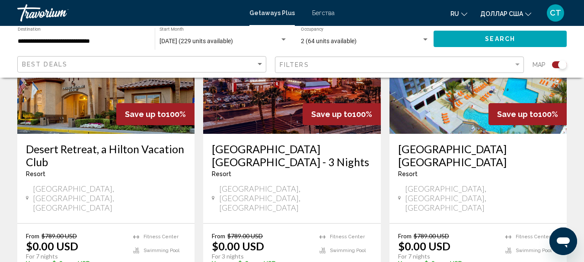
click at [134, 91] on img "Основное содержание" at bounding box center [105, 65] width 177 height 138
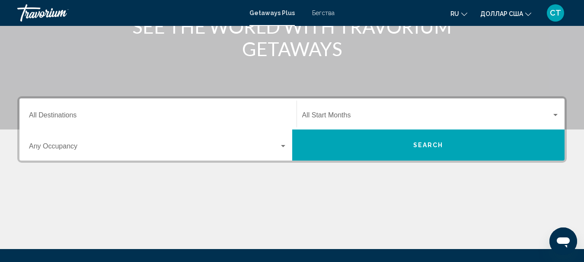
click at [60, 111] on div "Destination All Destinations" at bounding box center [158, 114] width 258 height 27
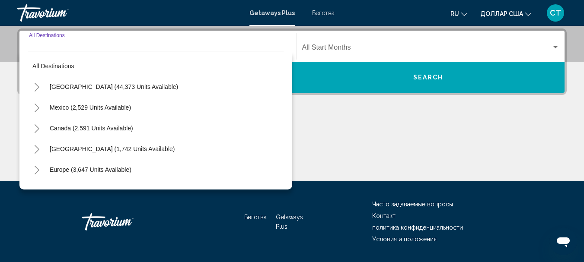
scroll to position [198, 0]
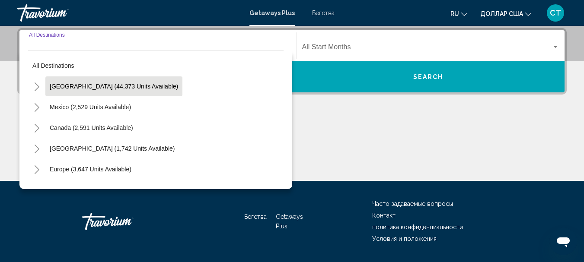
click at [80, 80] on button "[GEOGRAPHIC_DATA] (44,373 units available)" at bounding box center [113, 86] width 137 height 20
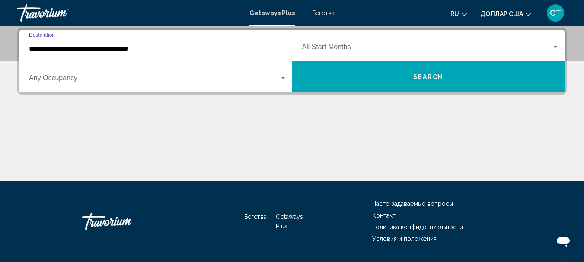
click at [98, 48] on input "**********" at bounding box center [158, 49] width 258 height 8
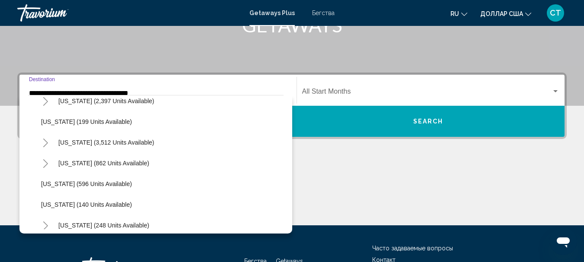
scroll to position [519, 0]
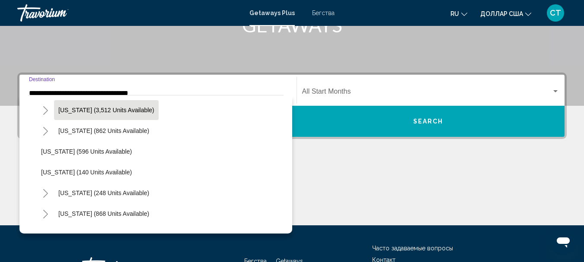
click at [82, 114] on button "[US_STATE] (3,512 units available)" at bounding box center [106, 110] width 105 height 20
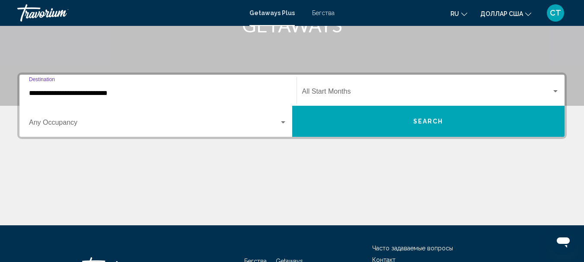
scroll to position [198, 0]
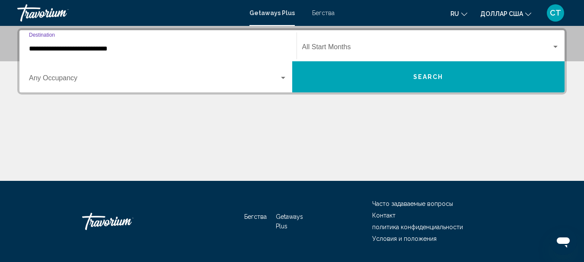
click at [58, 47] on input "**********" at bounding box center [158, 49] width 258 height 8
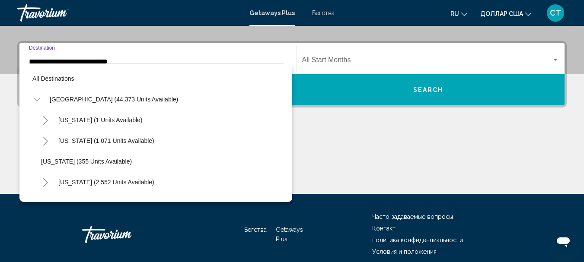
scroll to position [466, 0]
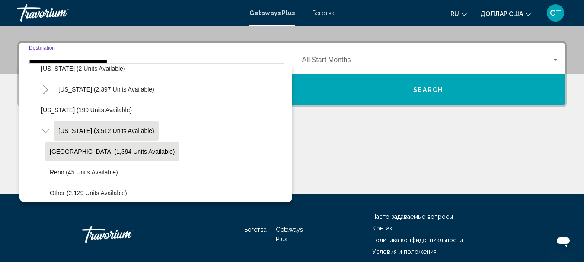
click at [63, 147] on button "[GEOGRAPHIC_DATA] (1,394 units available)" at bounding box center [112, 152] width 134 height 20
type input "**********"
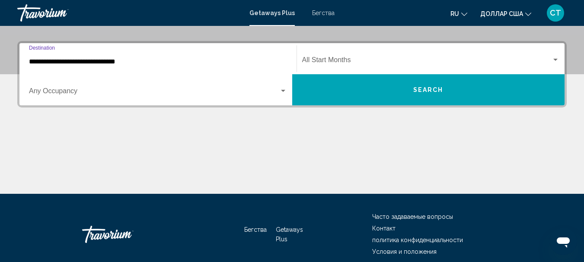
scroll to position [198, 0]
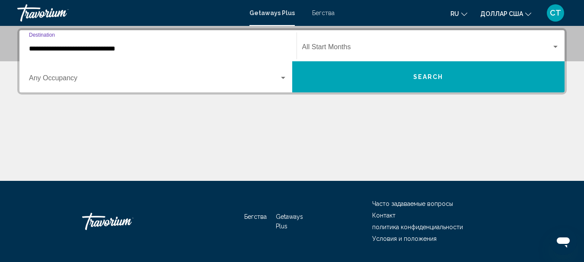
click at [340, 45] on span "Виджет поиска" at bounding box center [427, 49] width 250 height 8
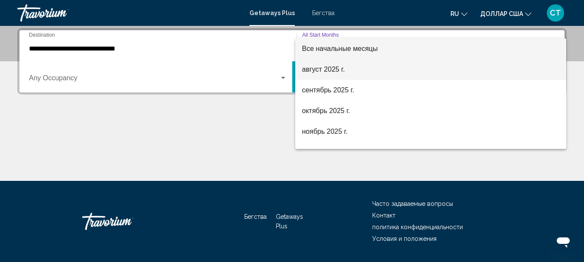
click at [321, 67] on font "август 2025 г." at bounding box center [323, 69] width 43 height 7
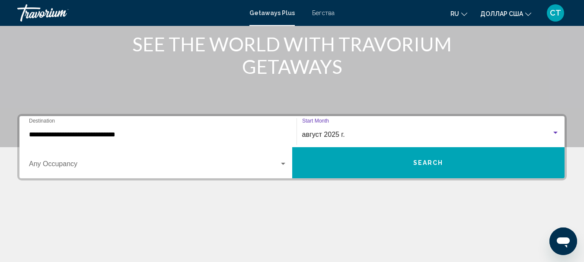
scroll to position [111, 0]
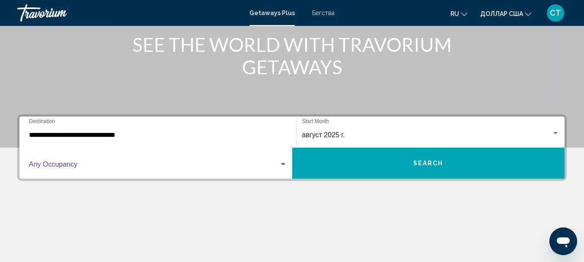
click at [281, 164] on div "Виджет поиска" at bounding box center [283, 164] width 4 height 2
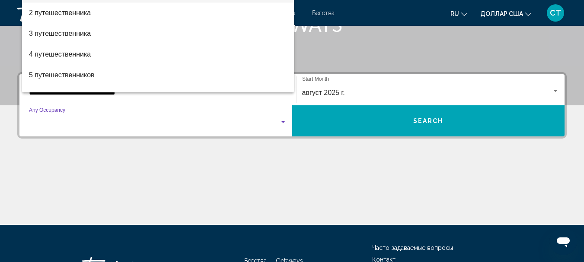
scroll to position [198, 0]
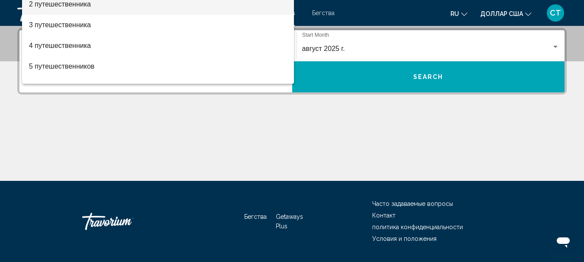
click at [81, 13] on span "2 путешественника" at bounding box center [158, 4] width 258 height 21
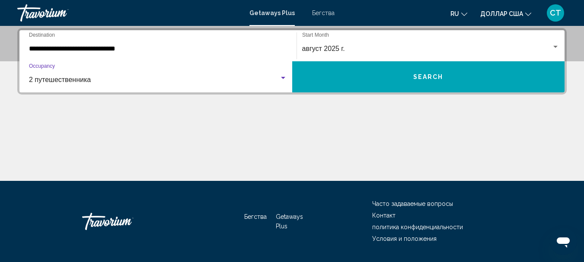
click at [368, 72] on button "Search" at bounding box center [428, 76] width 273 height 31
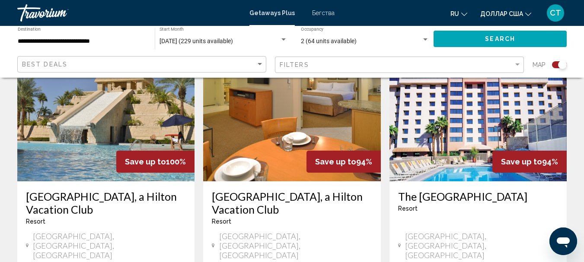
scroll to position [994, 0]
click at [133, 105] on img "Основное содержание" at bounding box center [105, 113] width 177 height 138
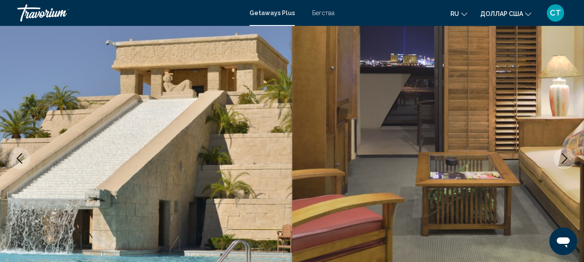
scroll to position [57, 0]
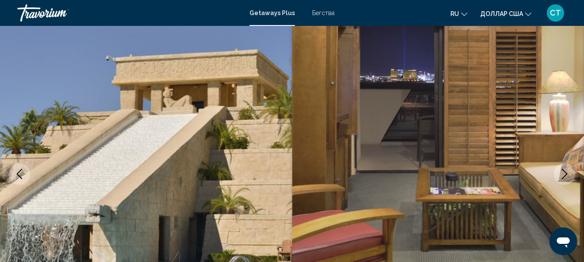
click at [567, 174] on icon "Next image" at bounding box center [565, 174] width 6 height 10
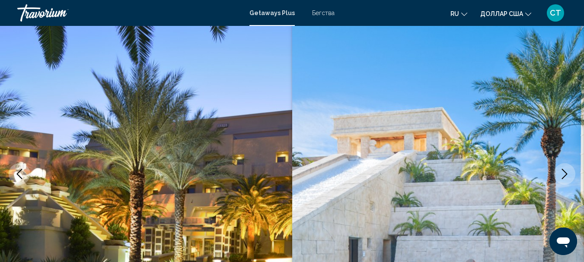
click at [567, 174] on icon "Next image" at bounding box center [565, 174] width 6 height 10
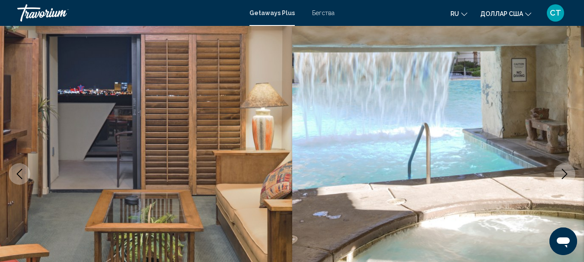
click at [567, 174] on icon "Next image" at bounding box center [565, 174] width 6 height 10
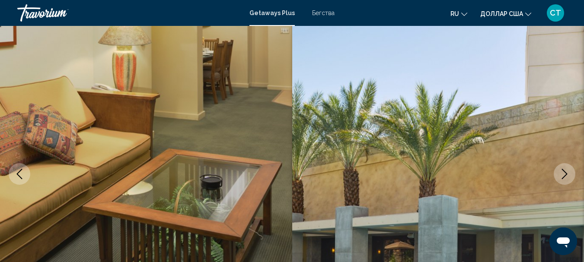
click at [567, 174] on icon "Next image" at bounding box center [565, 174] width 6 height 10
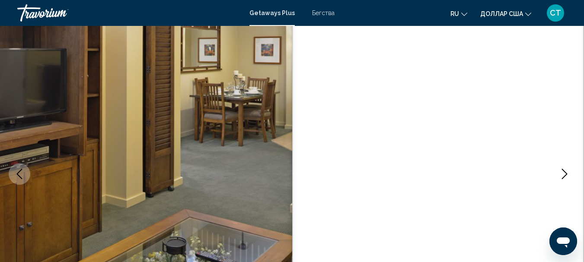
click at [567, 174] on icon "Next image" at bounding box center [565, 174] width 6 height 10
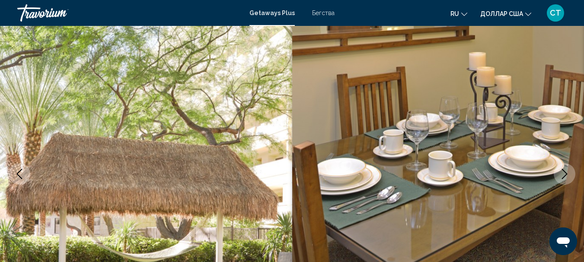
click at [567, 174] on icon "Next image" at bounding box center [565, 174] width 6 height 10
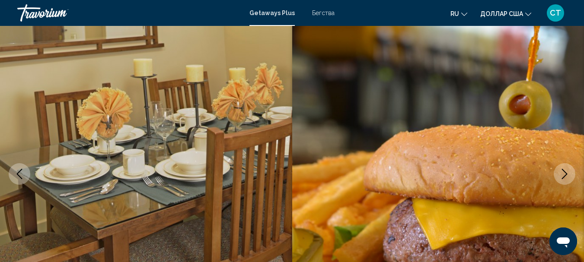
click at [567, 174] on icon "Next image" at bounding box center [565, 174] width 6 height 10
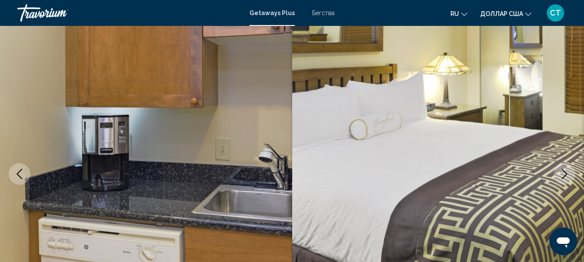
click at [564, 174] on icon "Next image" at bounding box center [564, 174] width 10 height 10
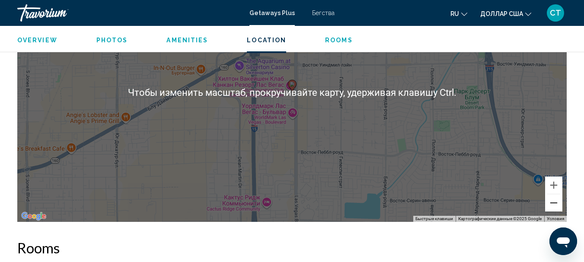
scroll to position [1353, 0]
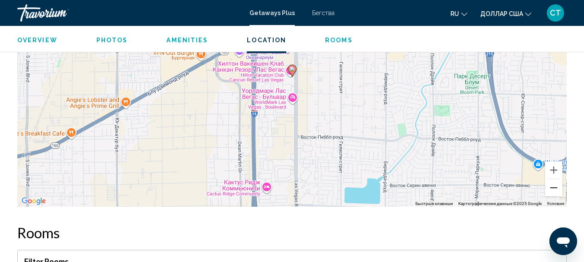
click at [553, 195] on button "Уменьшить" at bounding box center [553, 187] width 17 height 17
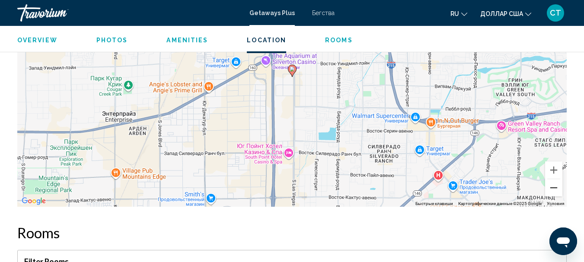
click at [553, 191] on button "Уменьшить" at bounding box center [553, 187] width 17 height 17
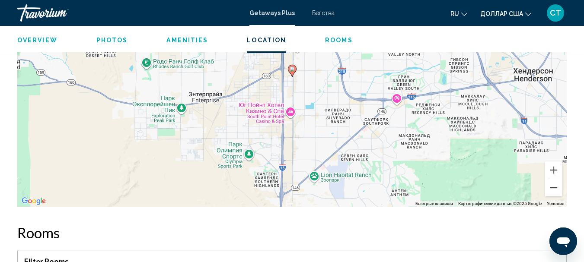
click at [553, 191] on button "Уменьшить" at bounding box center [553, 187] width 17 height 17
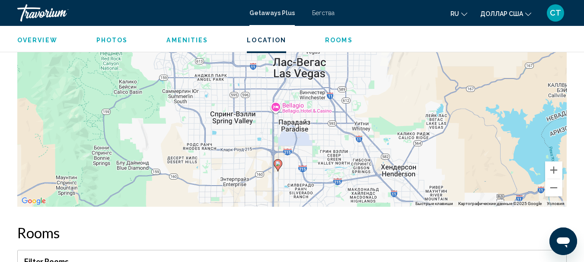
drag, startPoint x: 344, startPoint y: 89, endPoint x: 329, endPoint y: 186, distance: 97.4
click at [329, 186] on div "Чтобы активировать перетаскивание с помощью клавиатуры, нажмите Alt + Ввод. Пос…" at bounding box center [291, 77] width 549 height 259
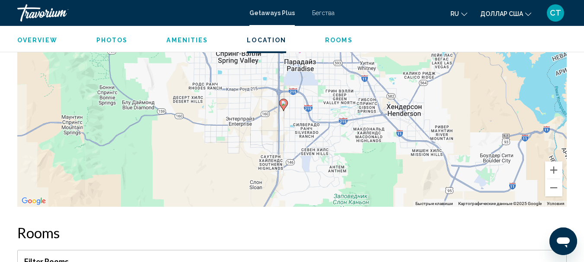
drag, startPoint x: 332, startPoint y: 125, endPoint x: 339, endPoint y: 66, distance: 59.1
click at [339, 66] on div "Чтобы активировать перетаскивание с помощью клавиатуры, нажмите Alt + Ввод. Пос…" at bounding box center [291, 77] width 549 height 259
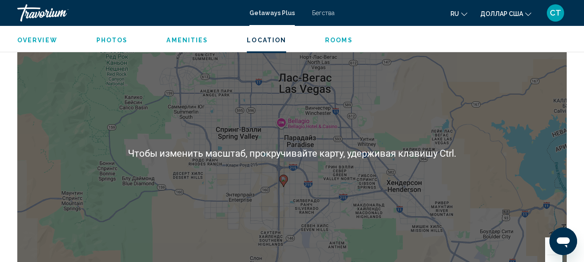
scroll to position [1267, 0]
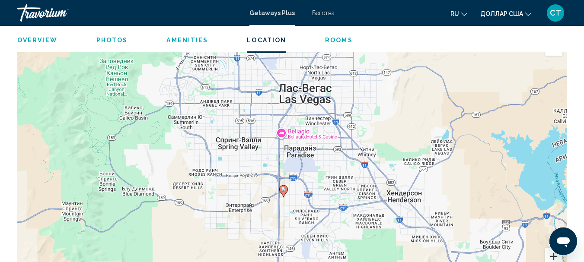
click at [553, 254] on button "Увеличить" at bounding box center [553, 256] width 17 height 17
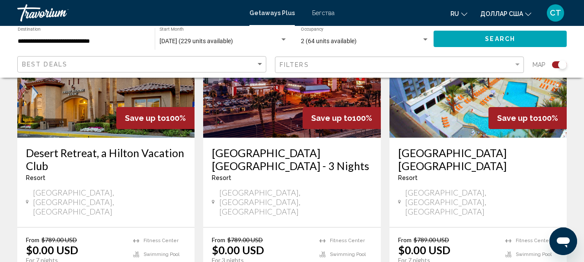
scroll to position [346, 0]
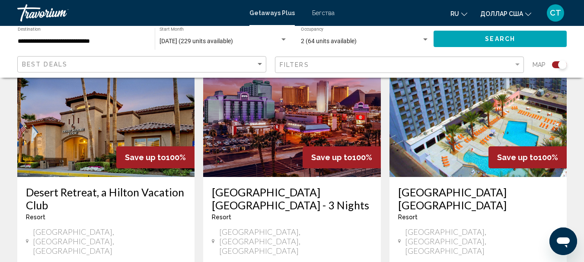
click at [326, 134] on img "Основное содержание" at bounding box center [291, 108] width 177 height 138
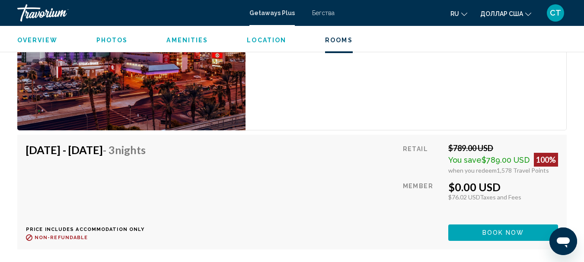
scroll to position [1958, 0]
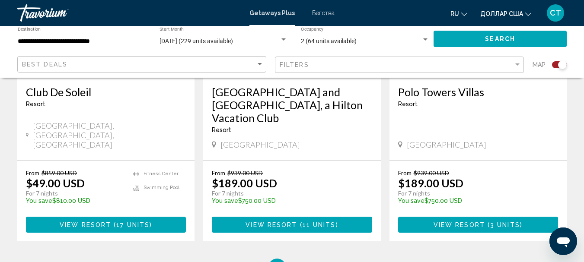
scroll to position [1426, 0]
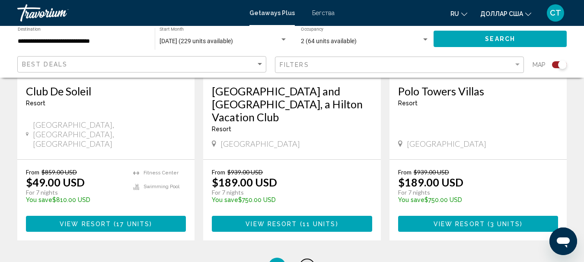
click at [310, 259] on link "page 2" at bounding box center [306, 266] width 15 height 15
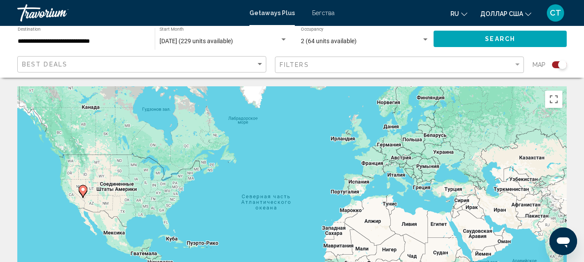
click at [425, 40] on div "Search widget" at bounding box center [425, 39] width 4 height 2
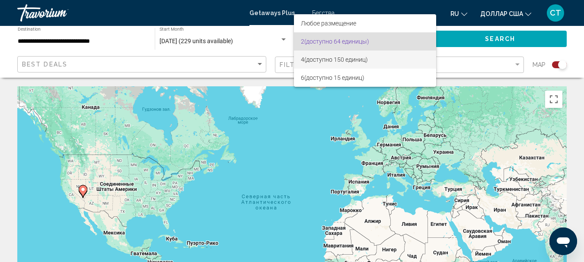
click at [353, 60] on font "(доступно 150 единиц)" at bounding box center [336, 59] width 64 height 7
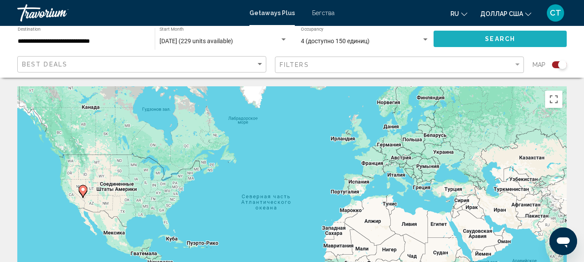
click at [488, 39] on span "Search" at bounding box center [500, 39] width 30 height 7
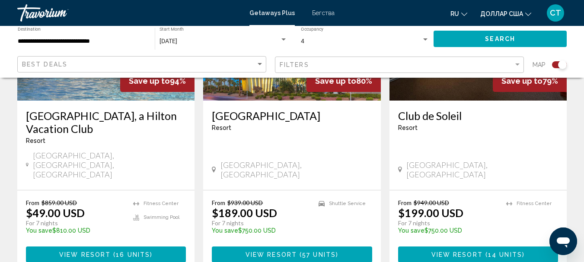
scroll to position [1426, 0]
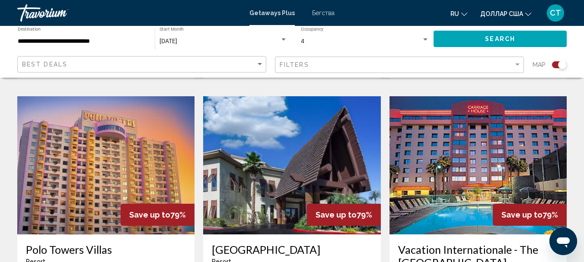
scroll to position [605, 0]
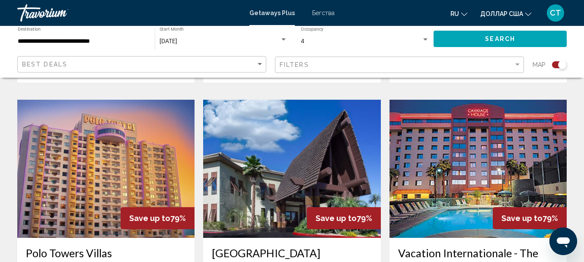
click at [159, 154] on img "Основное содержание" at bounding box center [105, 169] width 177 height 138
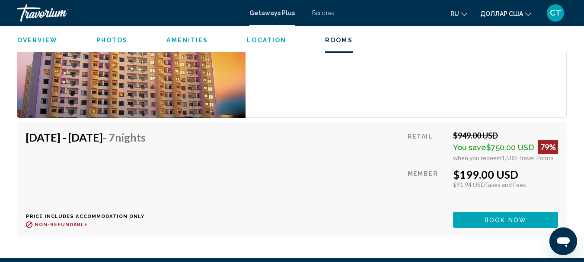
scroll to position [1544, 0]
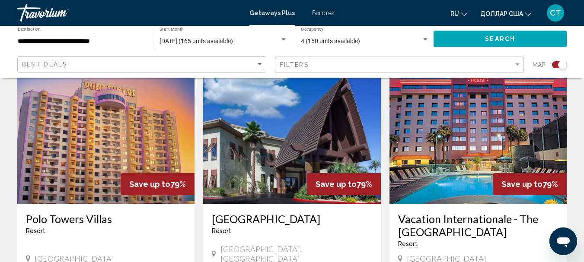
scroll to position [648, 0]
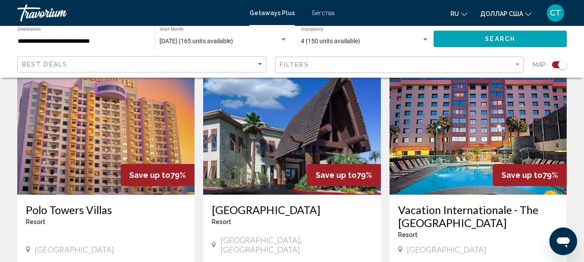
click at [467, 128] on img "Основное содержание" at bounding box center [477, 126] width 177 height 138
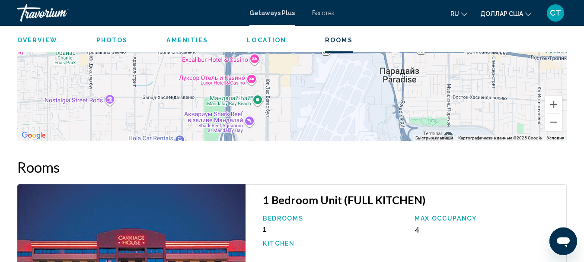
scroll to position [1291, 0]
